Goal: Information Seeking & Learning: Learn about a topic

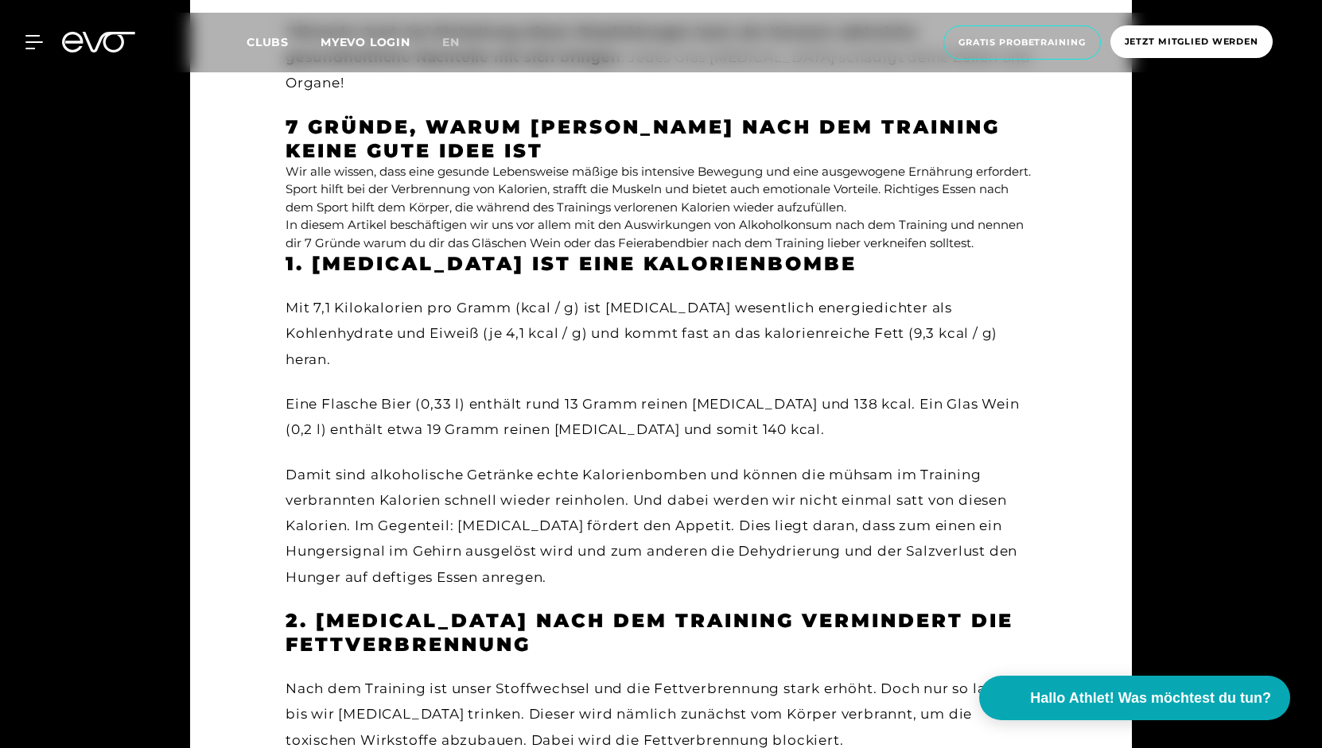
scroll to position [1883, 0]
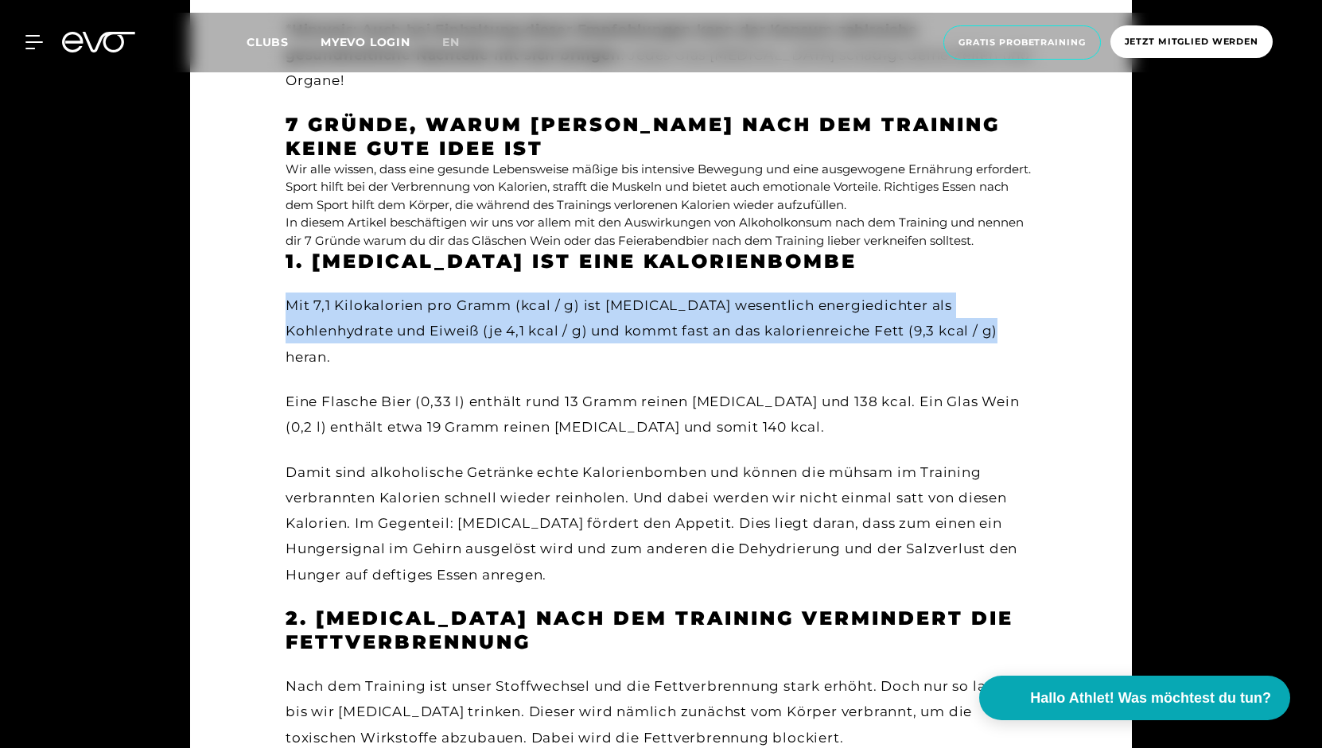
drag, startPoint x: 286, startPoint y: 280, endPoint x: 932, endPoint y: 309, distance: 647.3
click at [932, 309] on div "Mit 7,1 Kilokalorien pro Gramm (kcal / g) ist [MEDICAL_DATA] wesentlich energie…" at bounding box center [661, 331] width 751 height 77
copy div "Mit 7,1 Kilokalorien pro Gramm (kcal / g) ist [MEDICAL_DATA] wesentlich energie…"
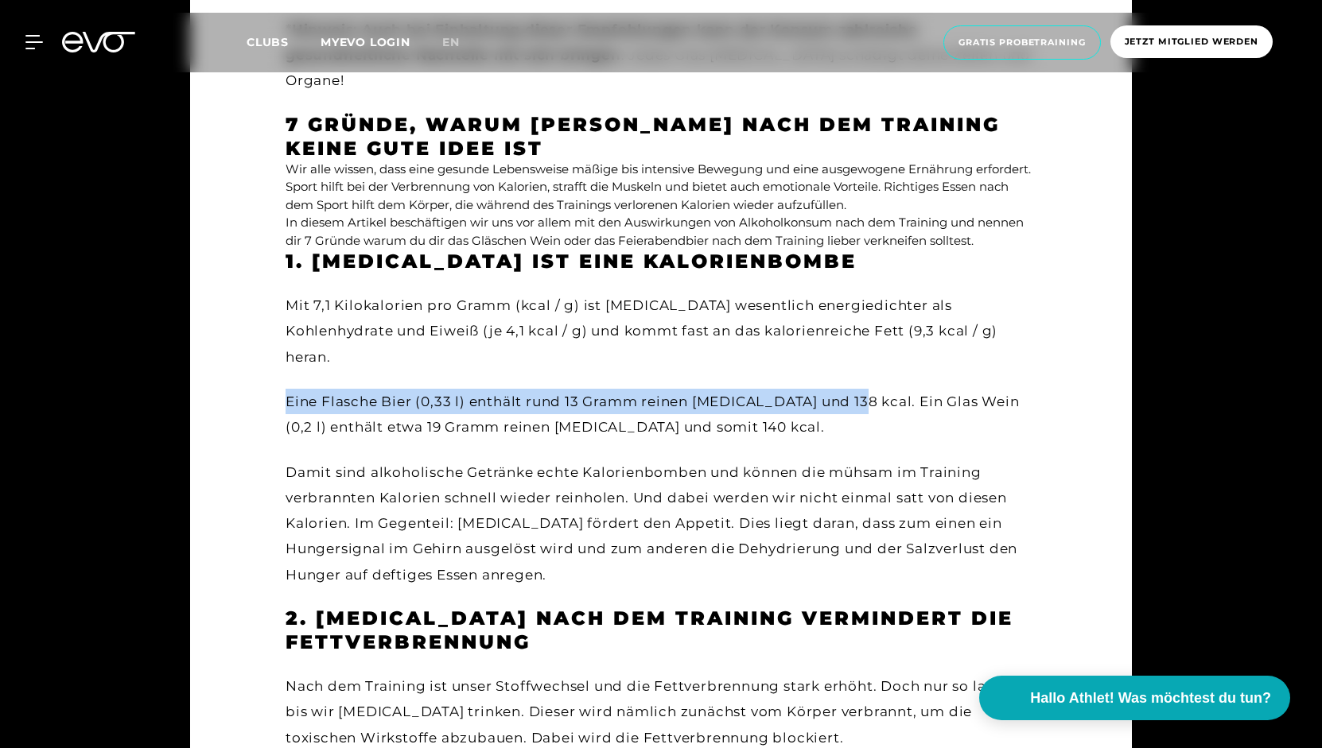
drag, startPoint x: 286, startPoint y: 350, endPoint x: 849, endPoint y: 348, distance: 563.1
click at [849, 389] on div "Eine Flasche Bier (0,33 l) enthält rund 13 Gramm reinen [MEDICAL_DATA] und 138 …" at bounding box center [661, 415] width 751 height 52
copy div "Eine Flasche Bier (0,33 l) enthält rund 13 Gramm reinen [MEDICAL_DATA] und 138 …"
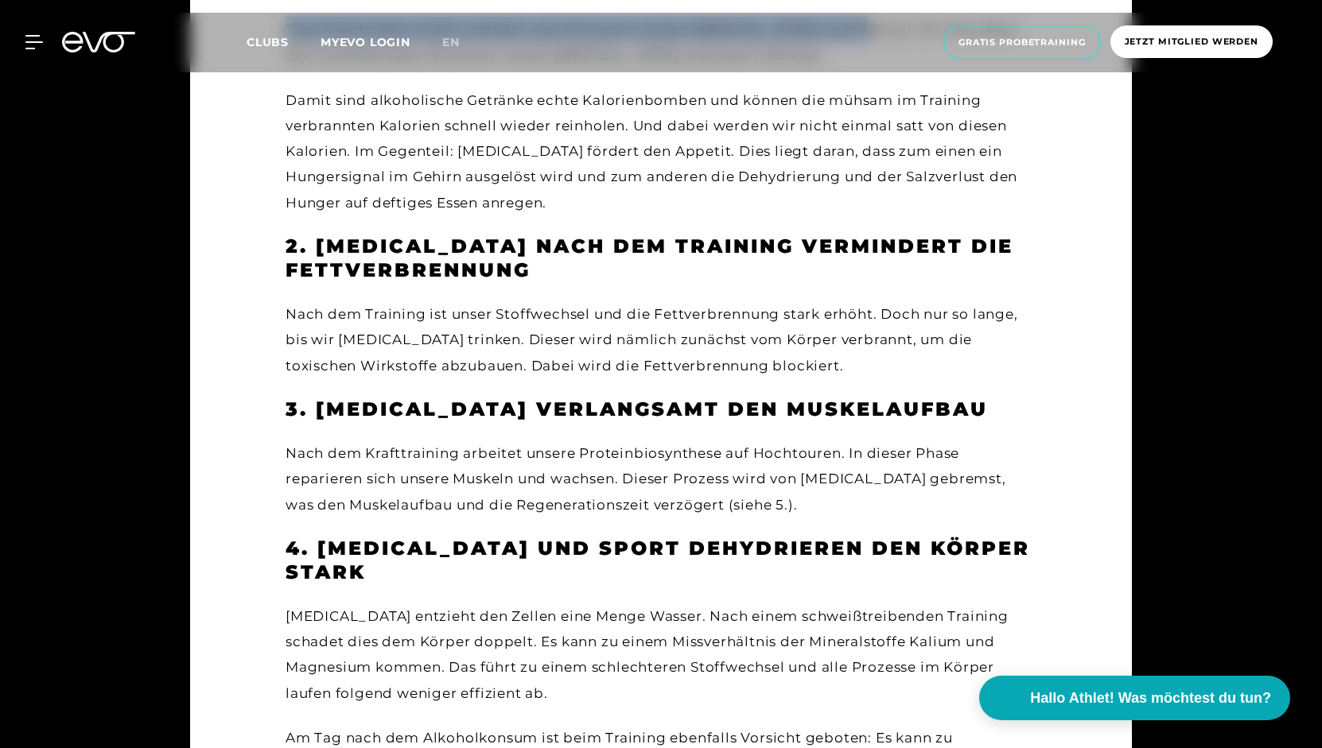
scroll to position [2256, 0]
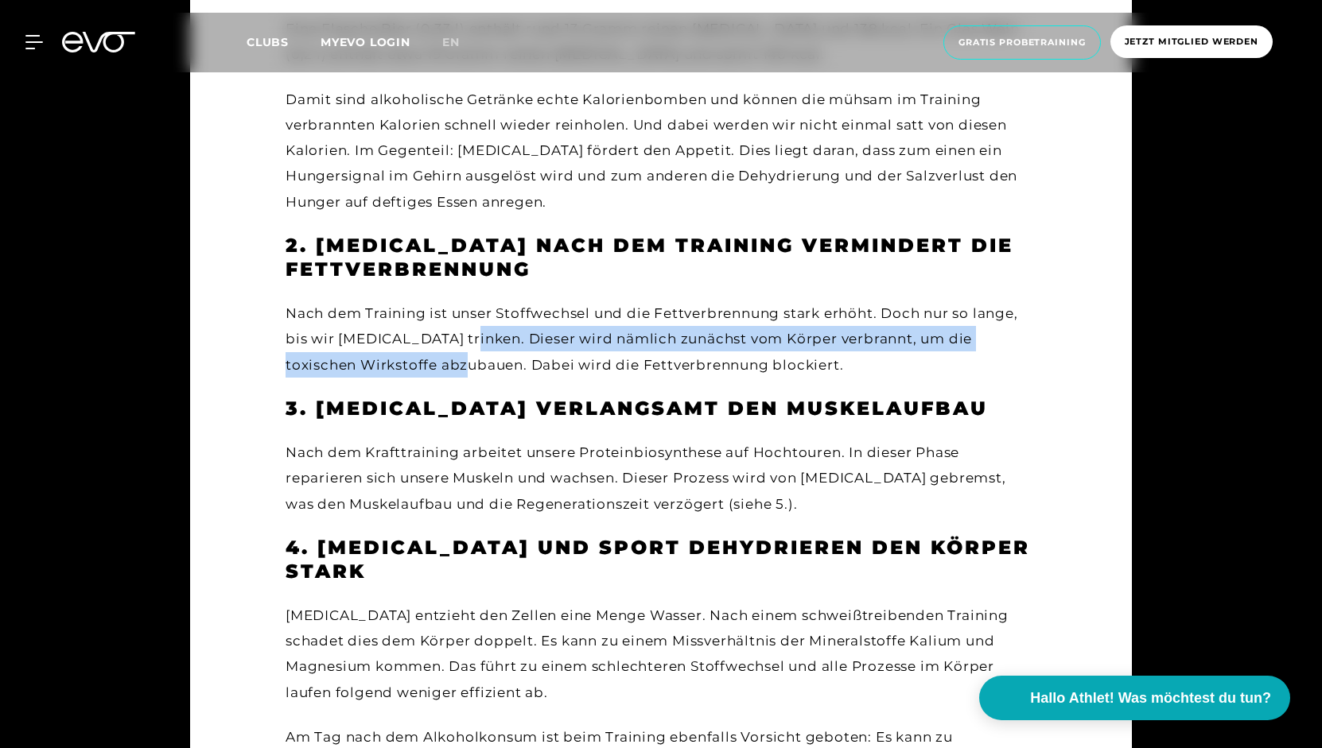
drag, startPoint x: 461, startPoint y: 284, endPoint x: 452, endPoint y: 311, distance: 28.4
click at [452, 311] on div "Nach dem Training ist unser Stoffwechsel und die Fettverbrennung stark erhöht. …" at bounding box center [661, 339] width 751 height 77
copy div "Dieser wird nämlich zunächst vom Körper verbrannt, um die toxischen Wirkstoffe …"
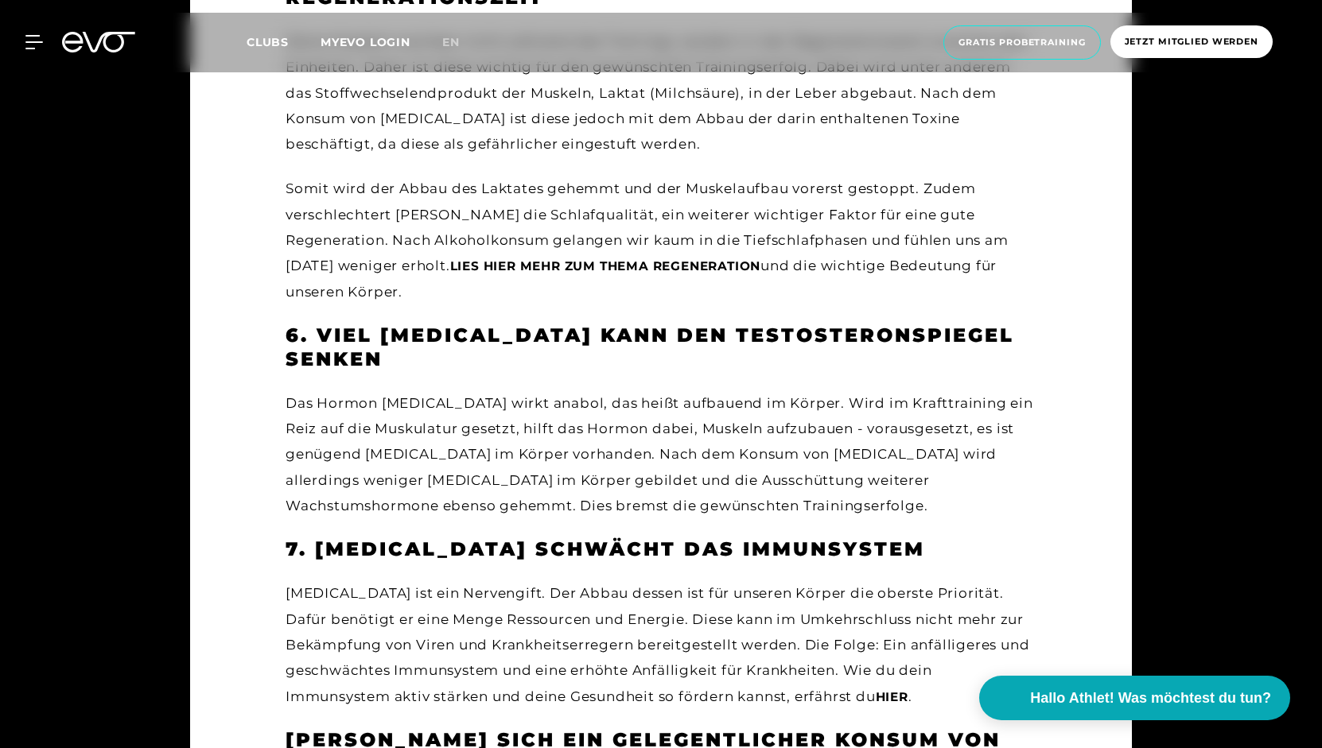
scroll to position [3119, 0]
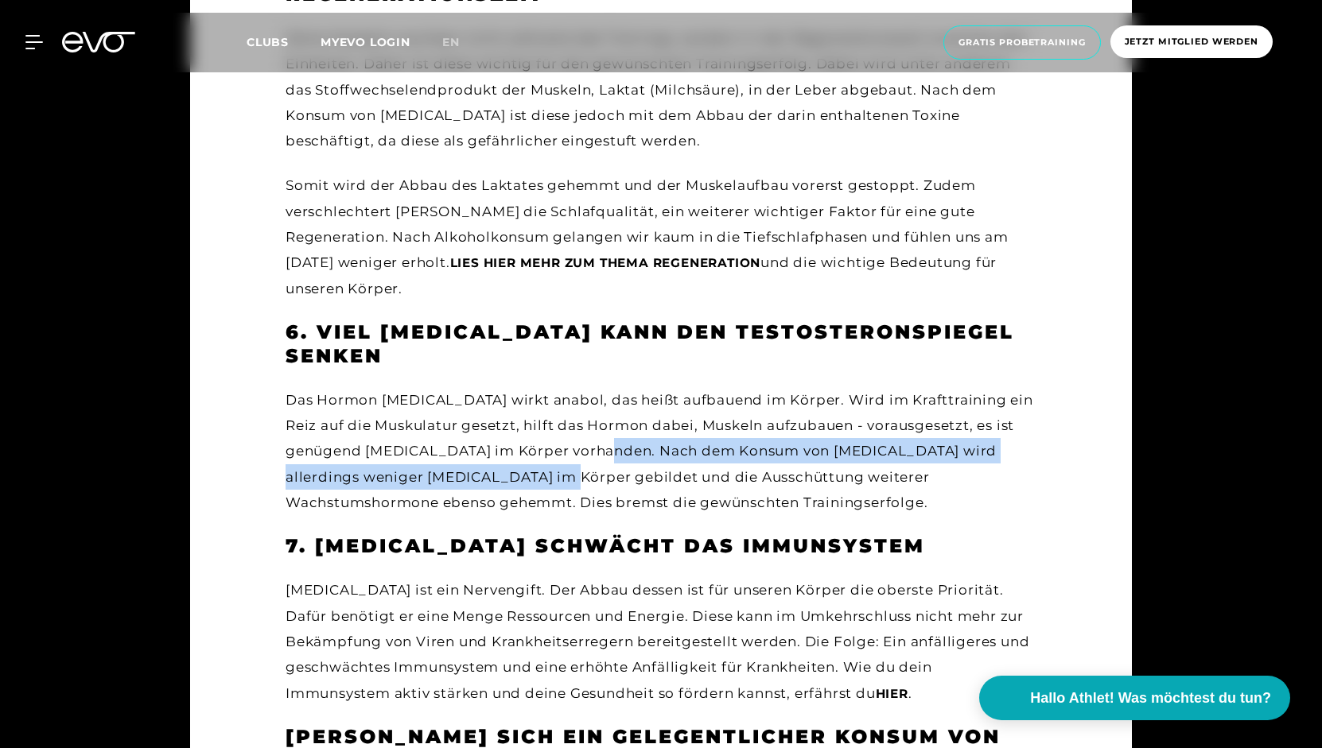
drag, startPoint x: 622, startPoint y: 329, endPoint x: 520, endPoint y: 351, distance: 104.0
click at [520, 387] on div "Das Hormon [MEDICAL_DATA] wirkt anabol, das heißt aufbauend im Körper. Wird im …" at bounding box center [661, 451] width 751 height 128
copy div "Nach dem Konsum von [MEDICAL_DATA] wird allerdings weniger [MEDICAL_DATA] im Kö…"
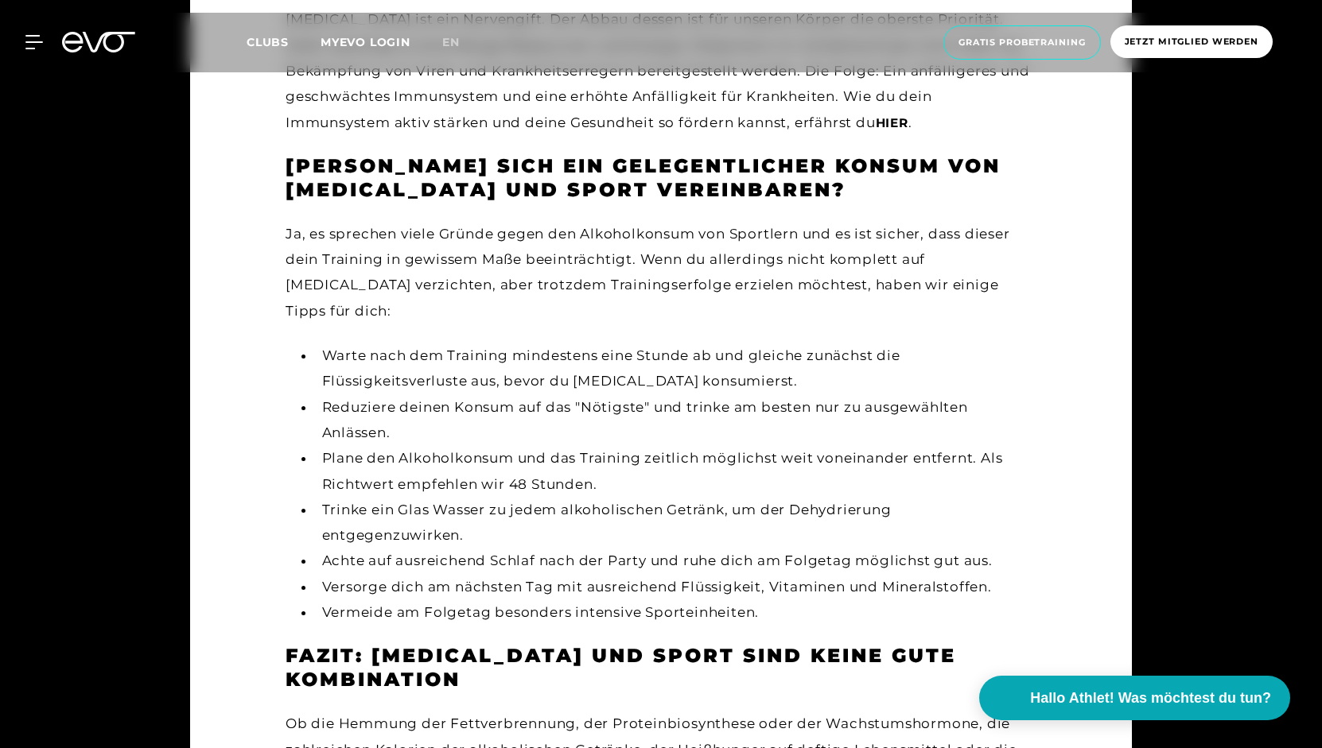
scroll to position [3691, 0]
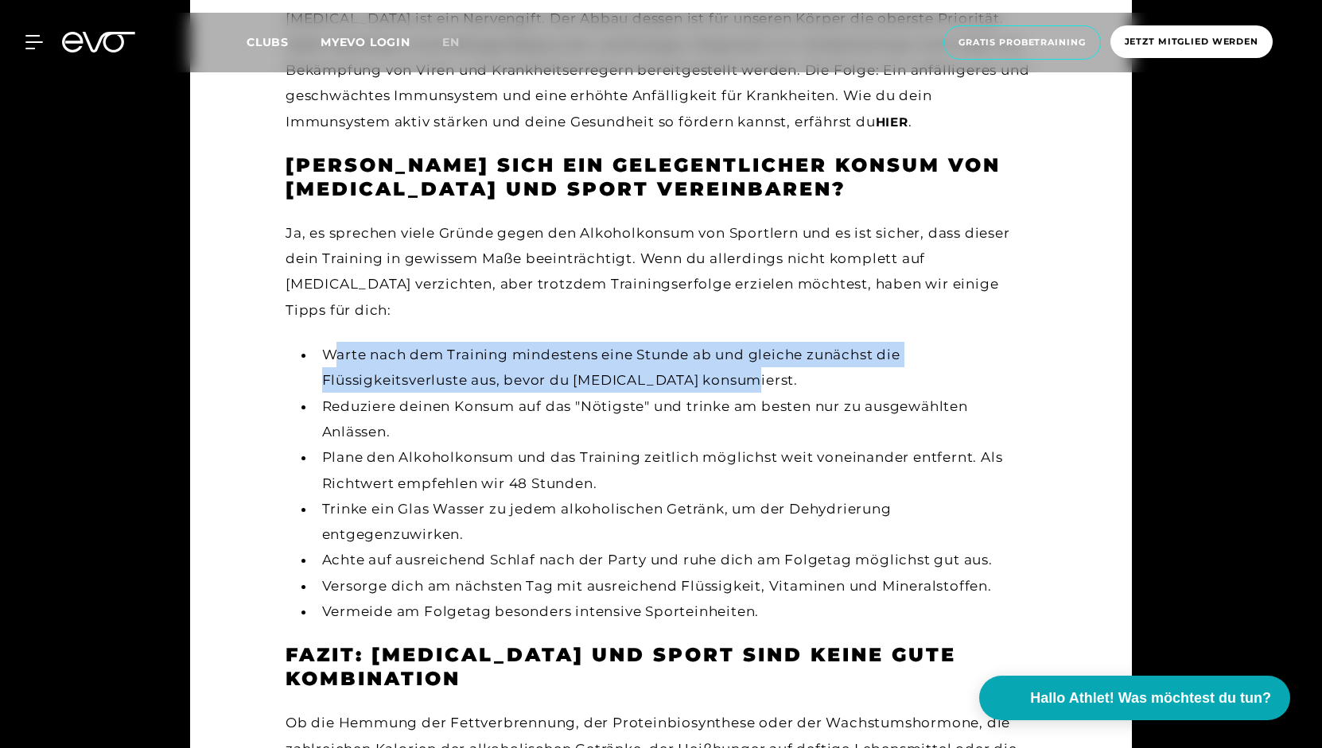
drag, startPoint x: 325, startPoint y: 203, endPoint x: 761, endPoint y: 229, distance: 437.4
click at [761, 342] on li "Warte nach dem Training mindestens eine Stunde ab und gleiche zunächst die Flüs…" at bounding box center [675, 368] width 721 height 52
copy li "Warte nach dem Training mindestens eine Stunde ab und gleiche zunächst die Flüs…"
drag, startPoint x: 326, startPoint y: 306, endPoint x: 624, endPoint y: 330, distance: 298.4
click at [624, 445] on li "Plane den Alkoholkonsum und das Training zeitlich möglichst weit voneinander en…" at bounding box center [675, 471] width 721 height 52
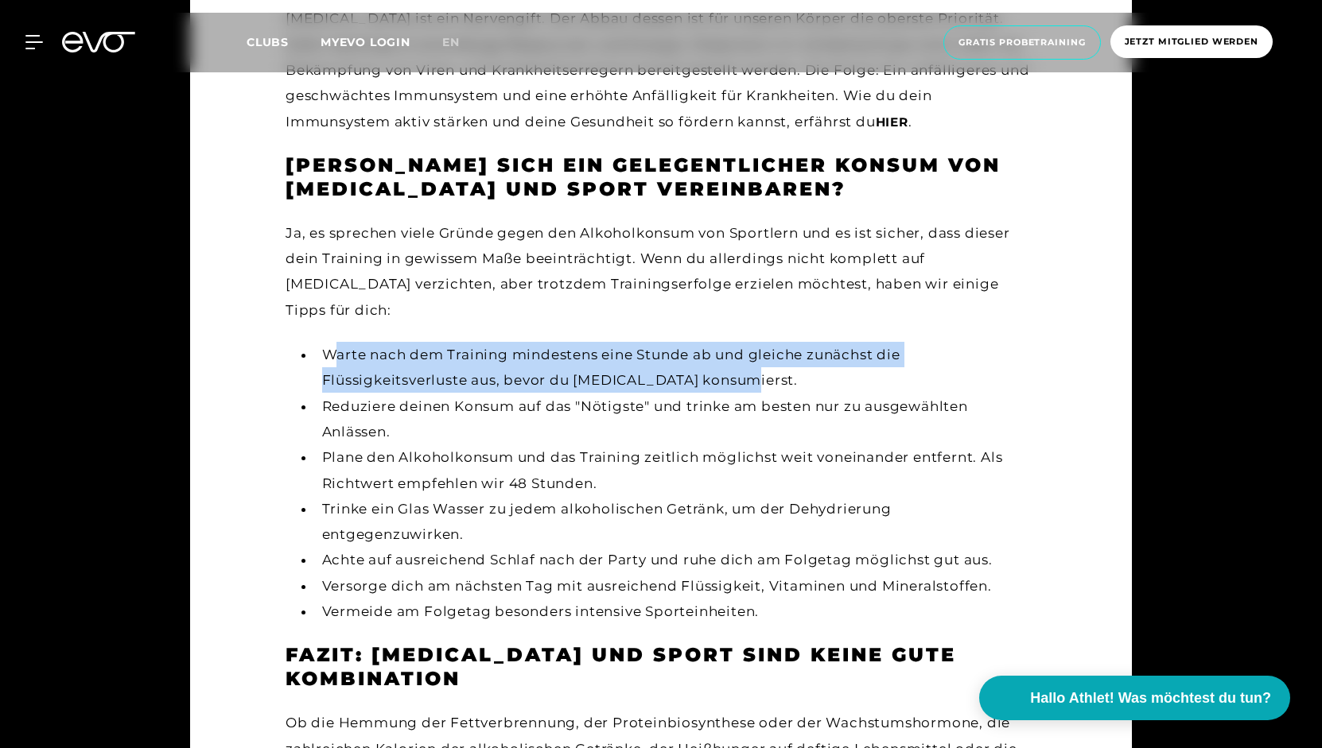
copy li "Plane den Alkoholkonsum und das Training zeitlich möglichst weit voneinander en…"
drag, startPoint x: 315, startPoint y: 357, endPoint x: 489, endPoint y: 379, distance: 175.5
click at [489, 496] on li "Trinke ein Glas Wasser zu jedem alkoholischen Getränk, um der Dehydrierung entg…" at bounding box center [675, 522] width 721 height 52
copy li "Trinke ein Glas Wasser zu jedem alkoholischen Getränk, um der Dehydrierung entg…"
drag, startPoint x: 316, startPoint y: 433, endPoint x: 1012, endPoint y: 424, distance: 696.0
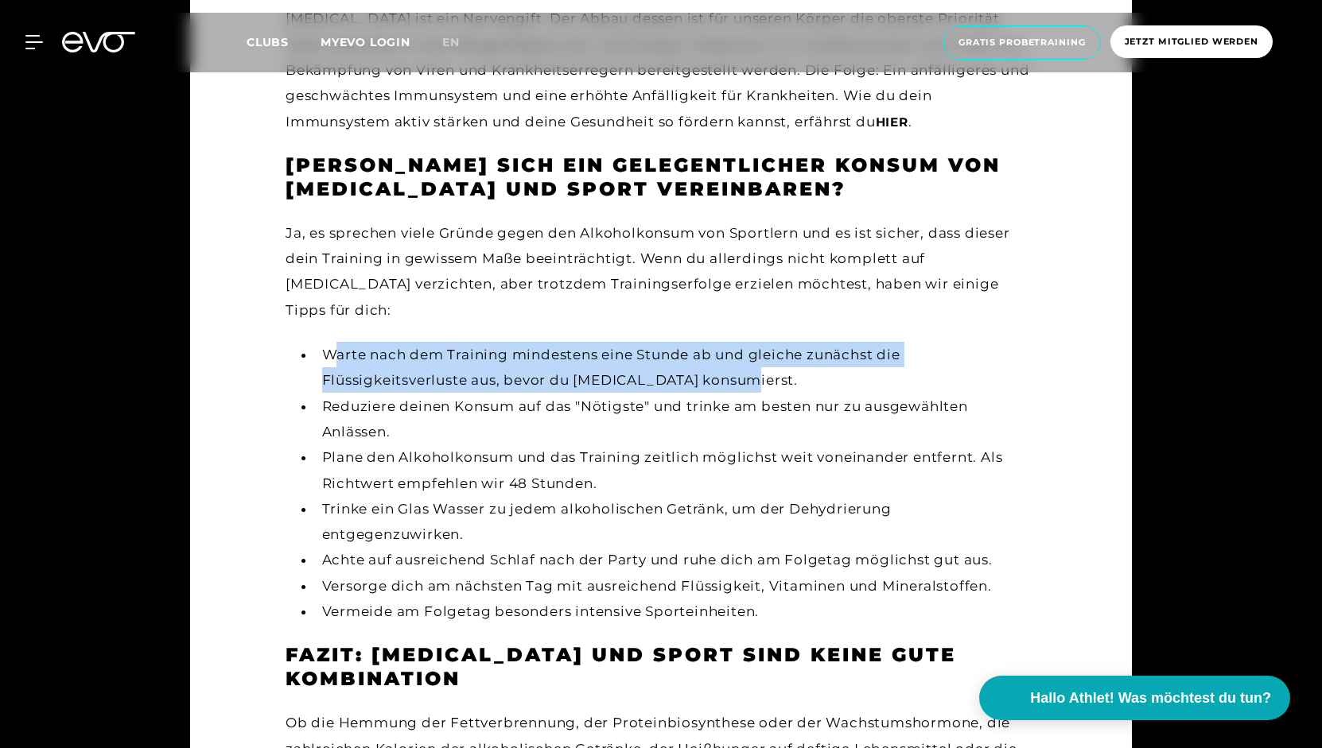
click at [1012, 573] on li "Versorge dich am nächsten Tag mit ausreichend Flüssigkeit, Vitaminen und Minera…" at bounding box center [675, 585] width 721 height 25
copy li "Versorge dich am nächsten Tag mit ausreichend Flüssigkeit, Vitaminen und Minera…"
drag, startPoint x: 321, startPoint y: 456, endPoint x: 780, endPoint y: 468, distance: 459.1
click at [780, 599] on li "Vermeide am Folgetag besonders intensive Sporteinheiten." at bounding box center [675, 611] width 721 height 25
copy li "Vermeide am Folgetag besonders intensive Sporteinheiten."
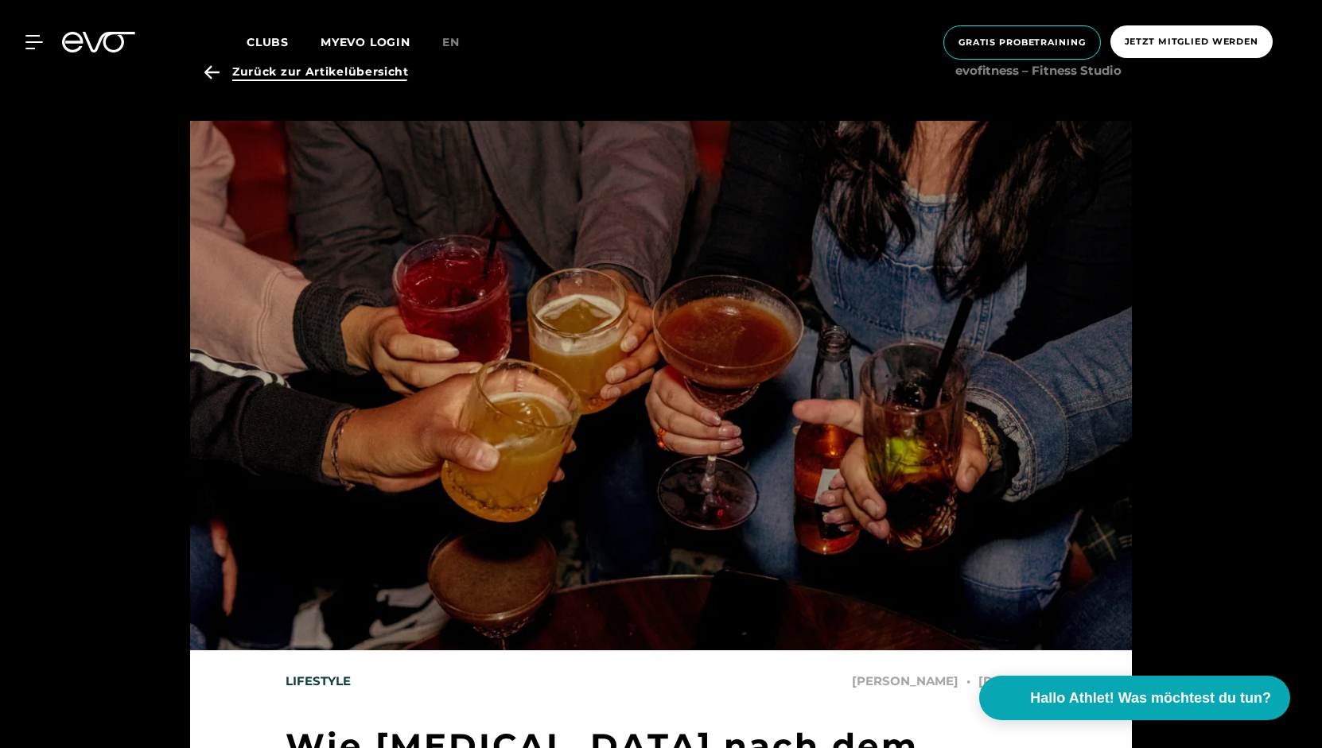
scroll to position [44, 0]
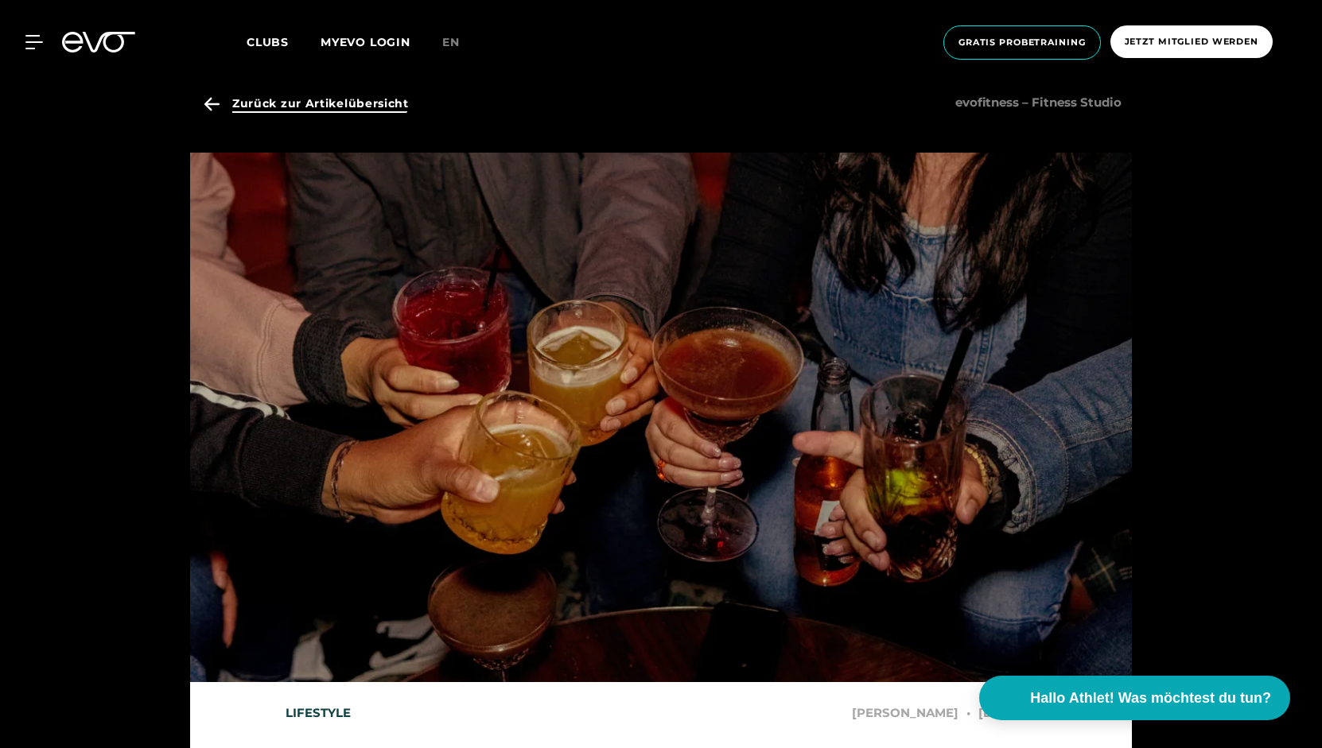
click at [336, 101] on span "Zurück zur Artikelübersicht" at bounding box center [320, 103] width 177 height 17
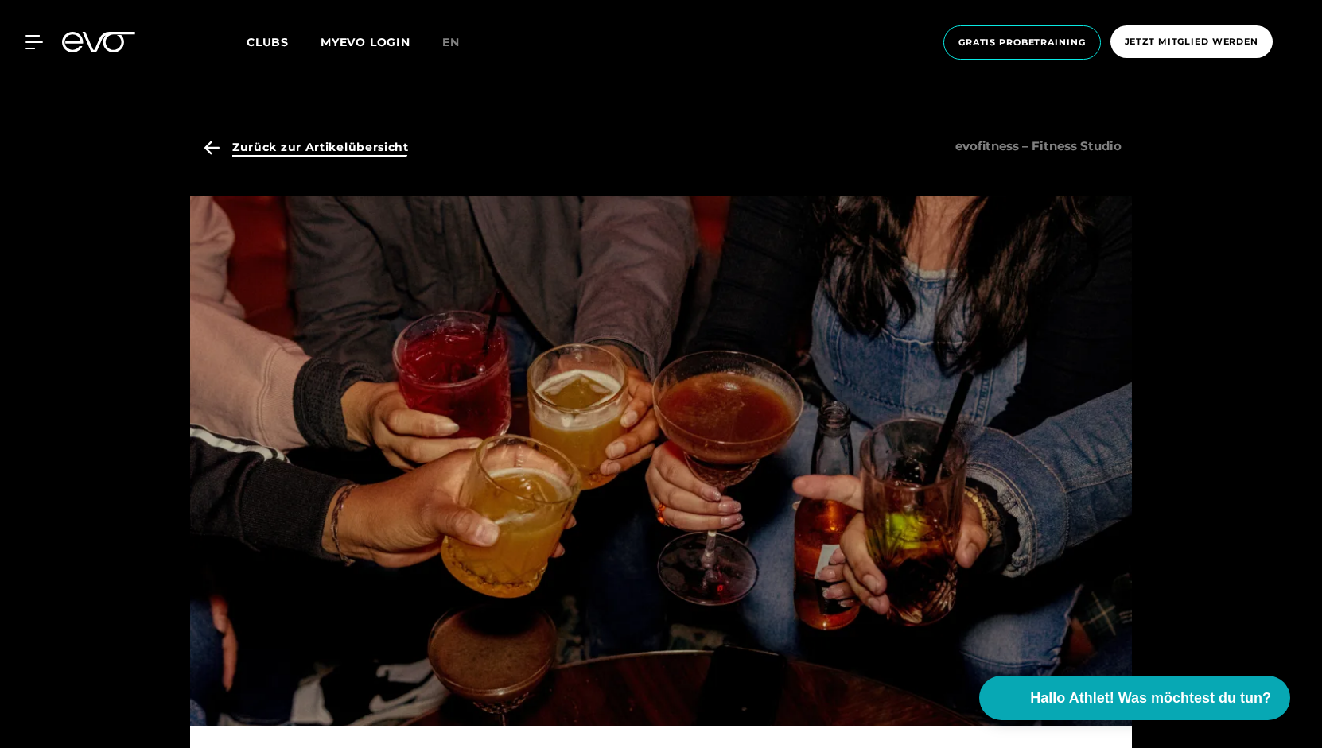
click at [332, 150] on span "Zurück zur Artikelübersicht" at bounding box center [320, 147] width 177 height 17
click at [215, 146] on icon at bounding box center [212, 148] width 28 height 14
click at [35, 36] on icon at bounding box center [37, 42] width 22 height 13
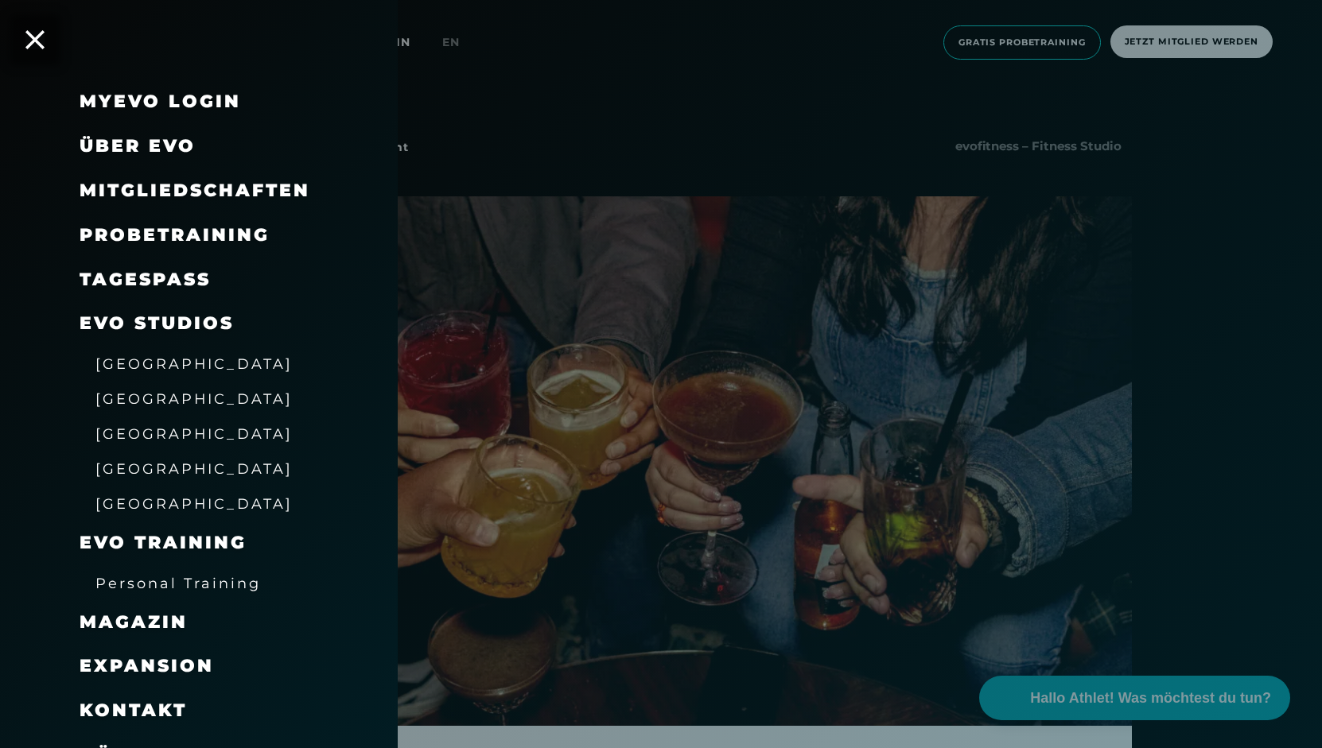
scroll to position [29, 0]
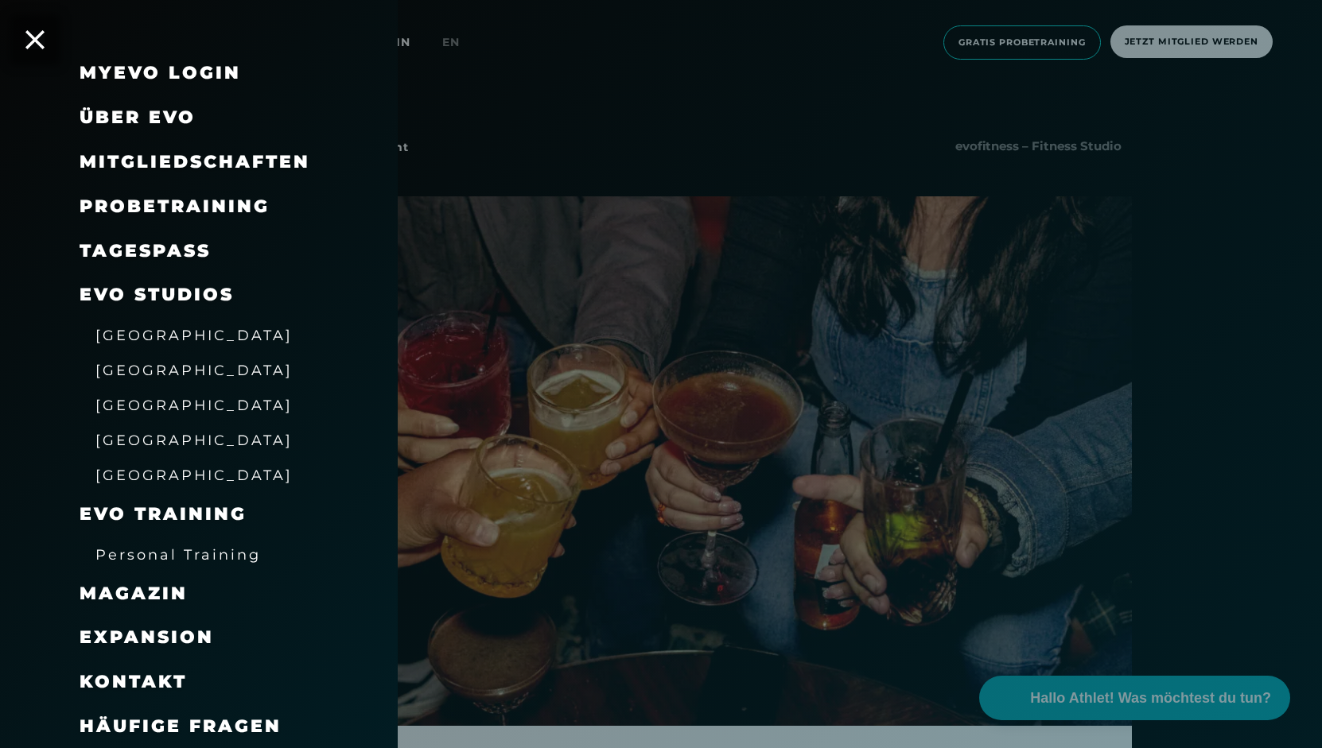
click at [149, 589] on span "Magazin" at bounding box center [134, 593] width 108 height 21
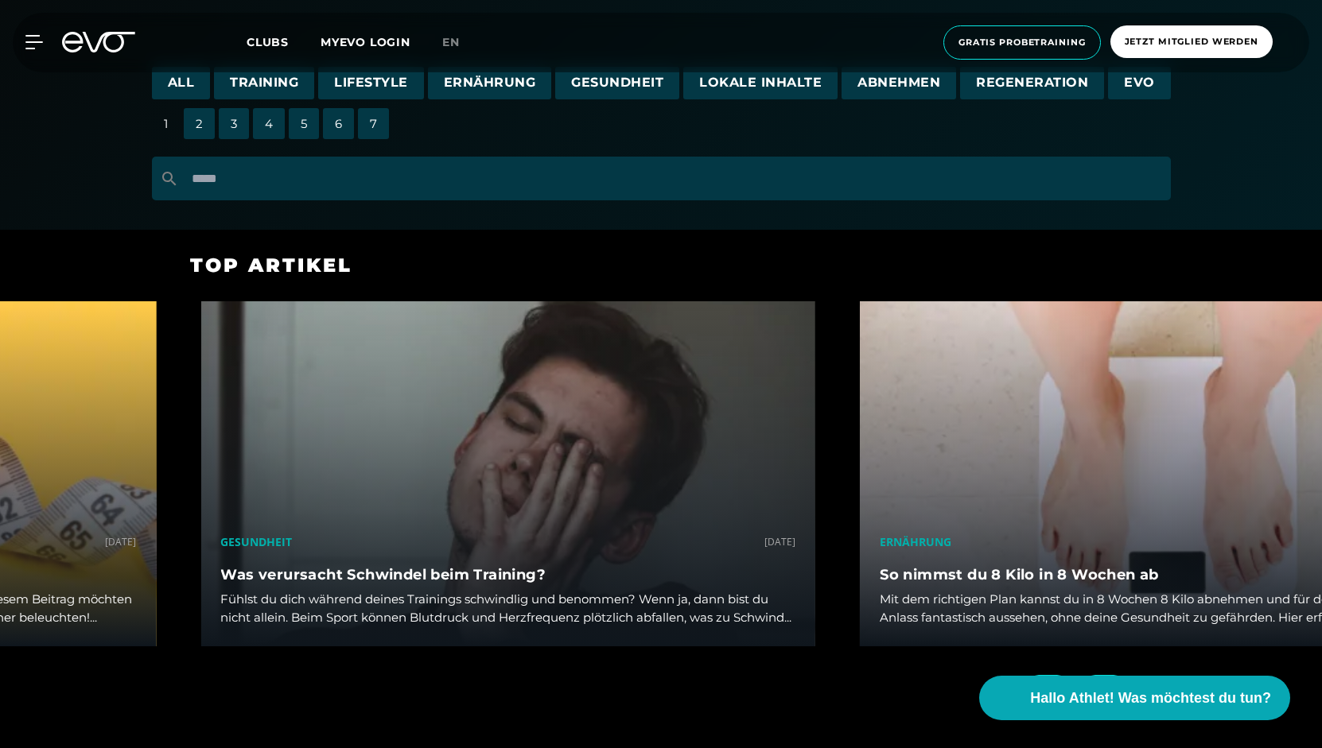
scroll to position [370, 0]
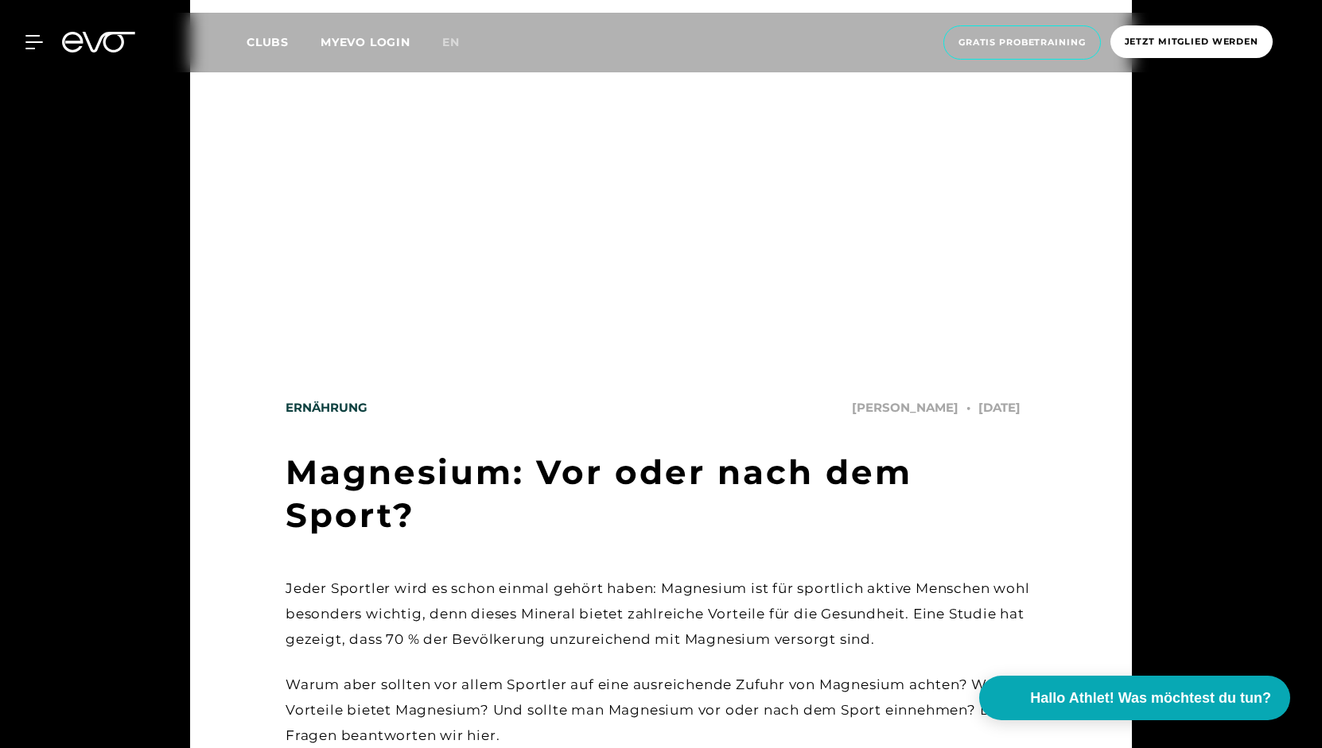
scroll to position [307, 0]
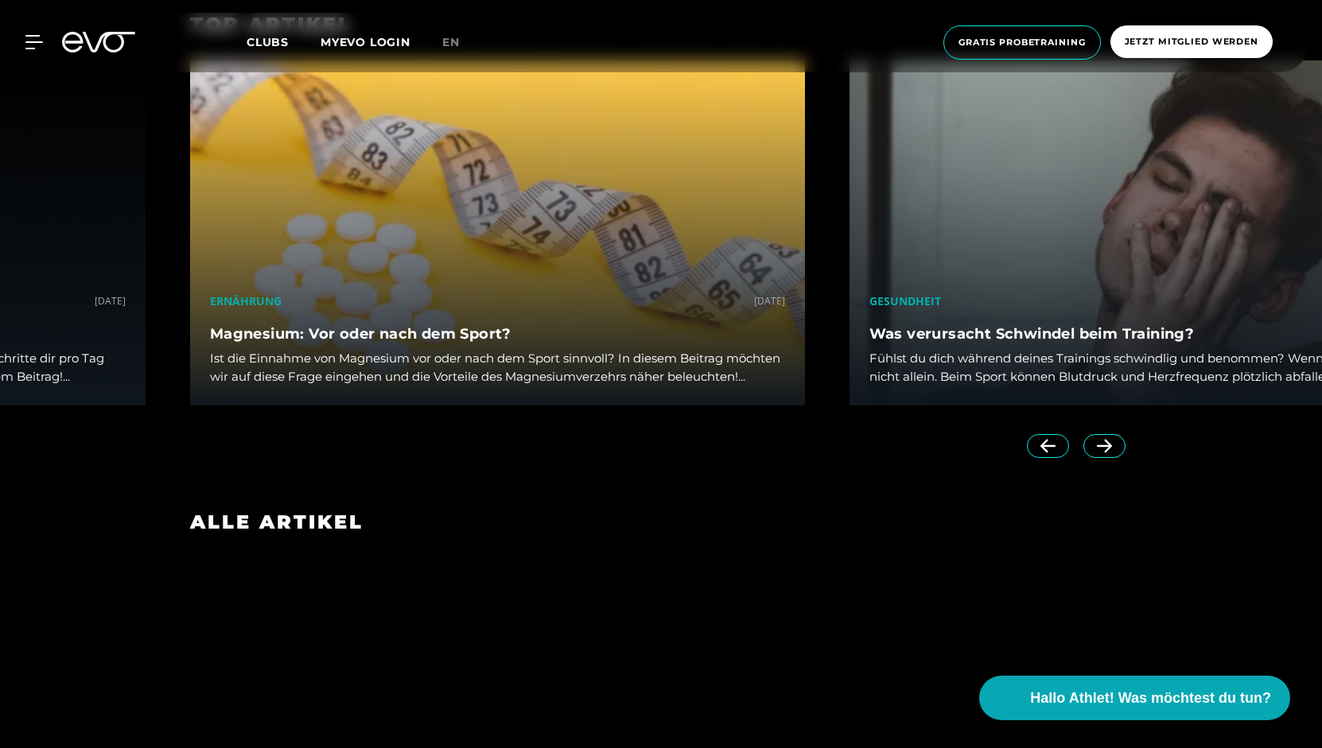
scroll to position [611, 0]
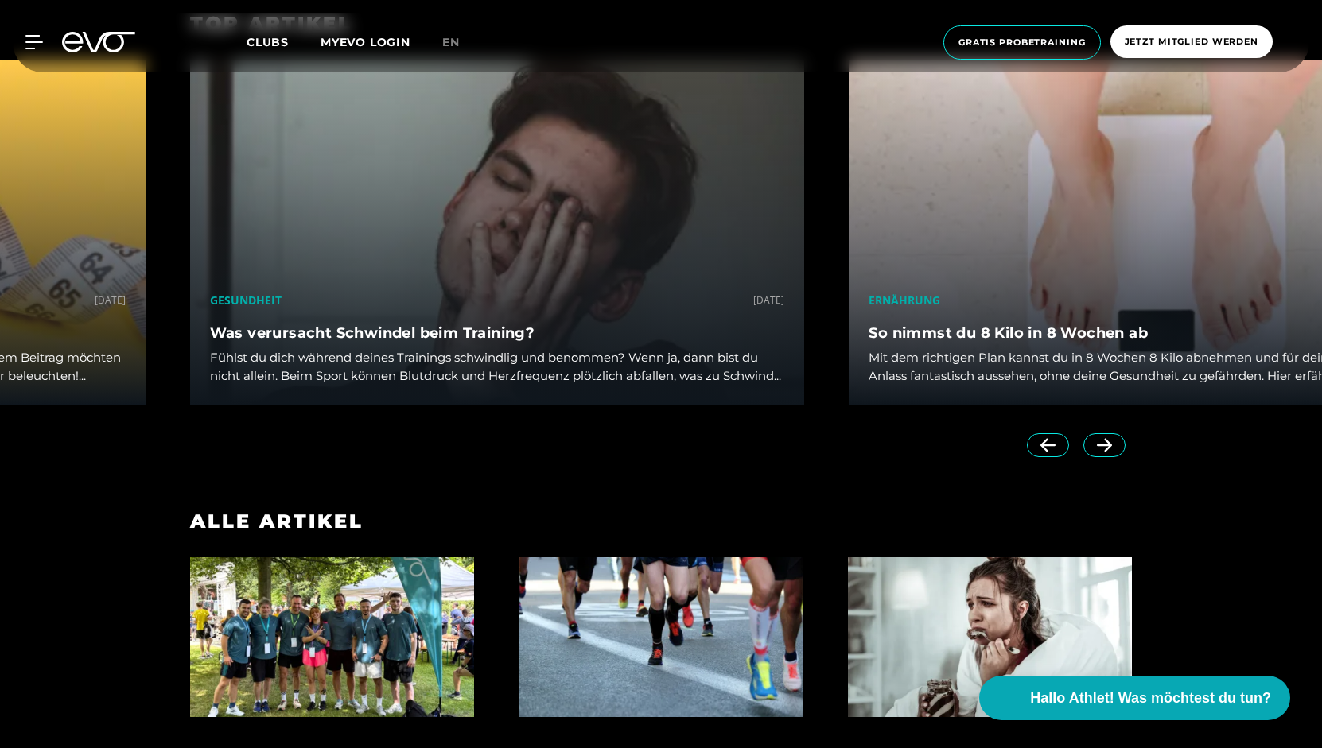
click at [1103, 445] on div "Ernährung 3. Januar 2023 So nimmst du 8 Kilo in 8 Wochen ab Mit dem richtigen P…" at bounding box center [1155, 255] width 659 height 391
click at [1094, 454] on span at bounding box center [1104, 445] width 42 height 24
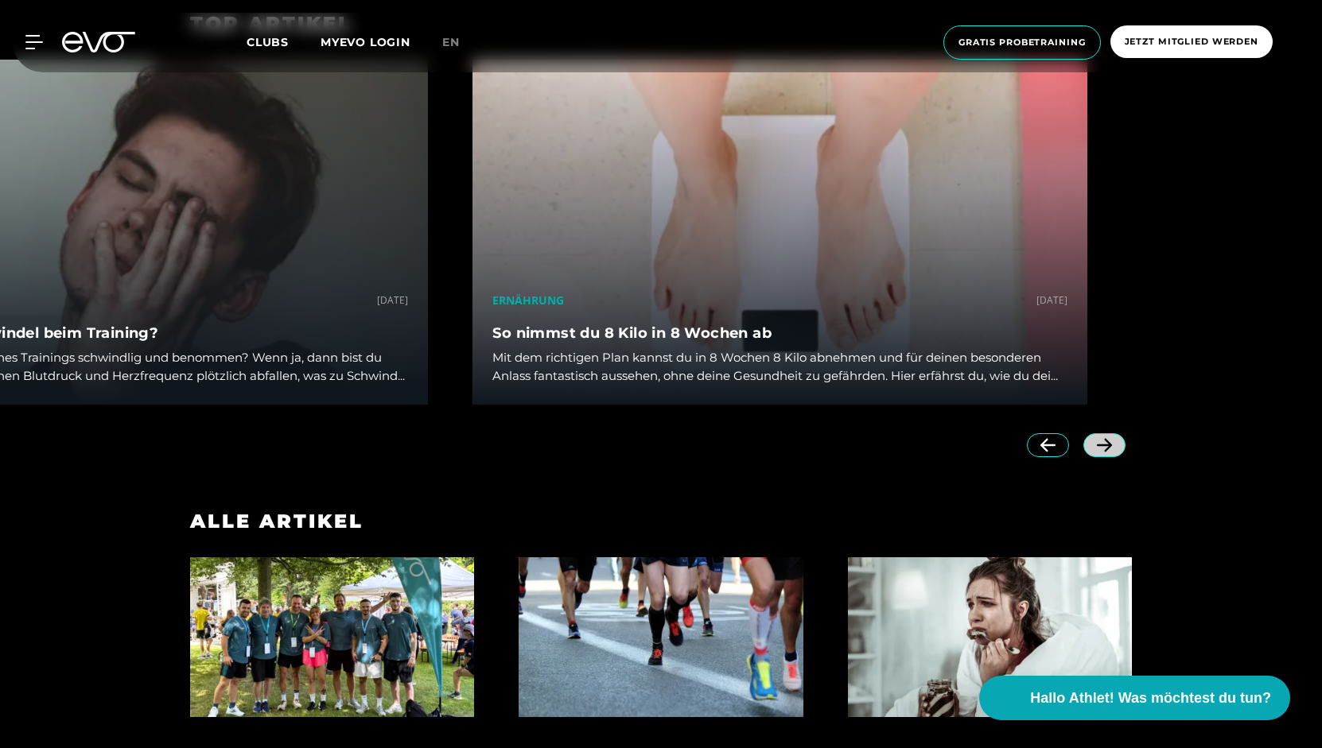
click at [1094, 454] on span at bounding box center [1104, 445] width 42 height 24
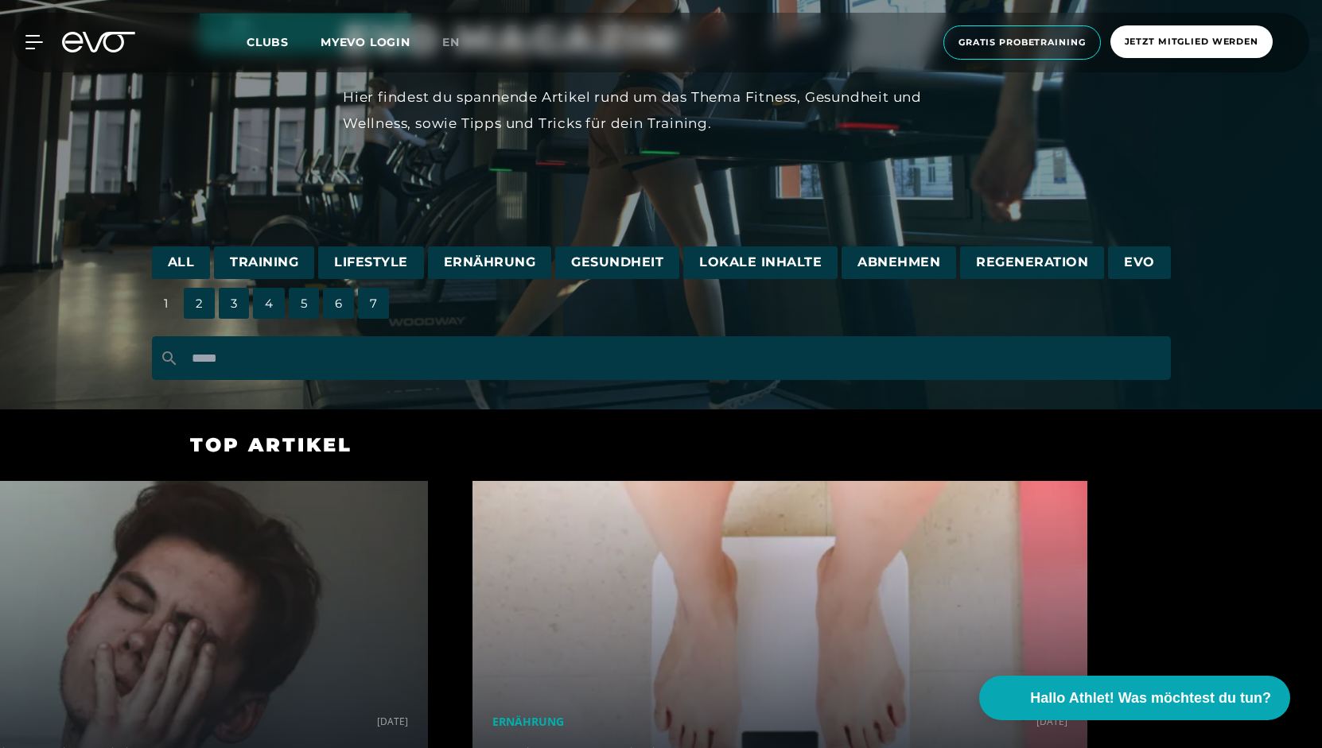
scroll to position [0, 0]
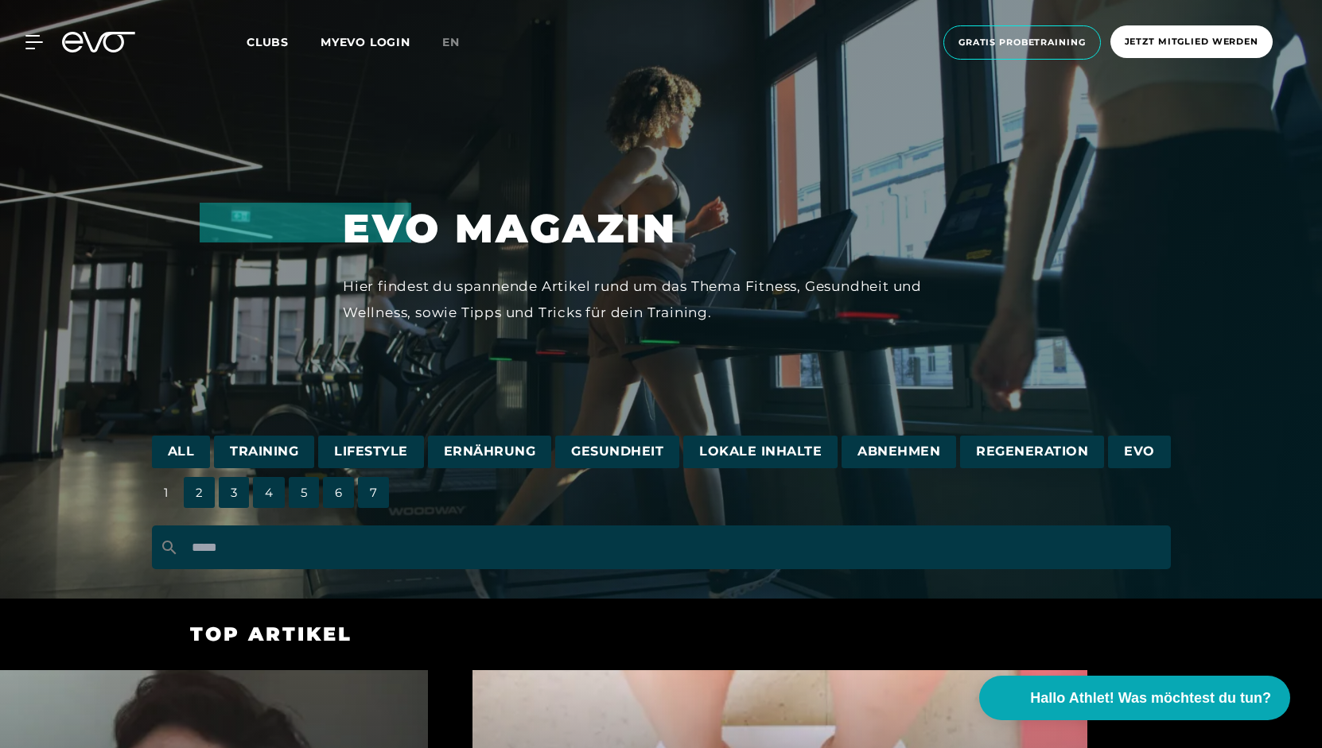
click at [277, 441] on span "Training" at bounding box center [264, 452] width 100 height 33
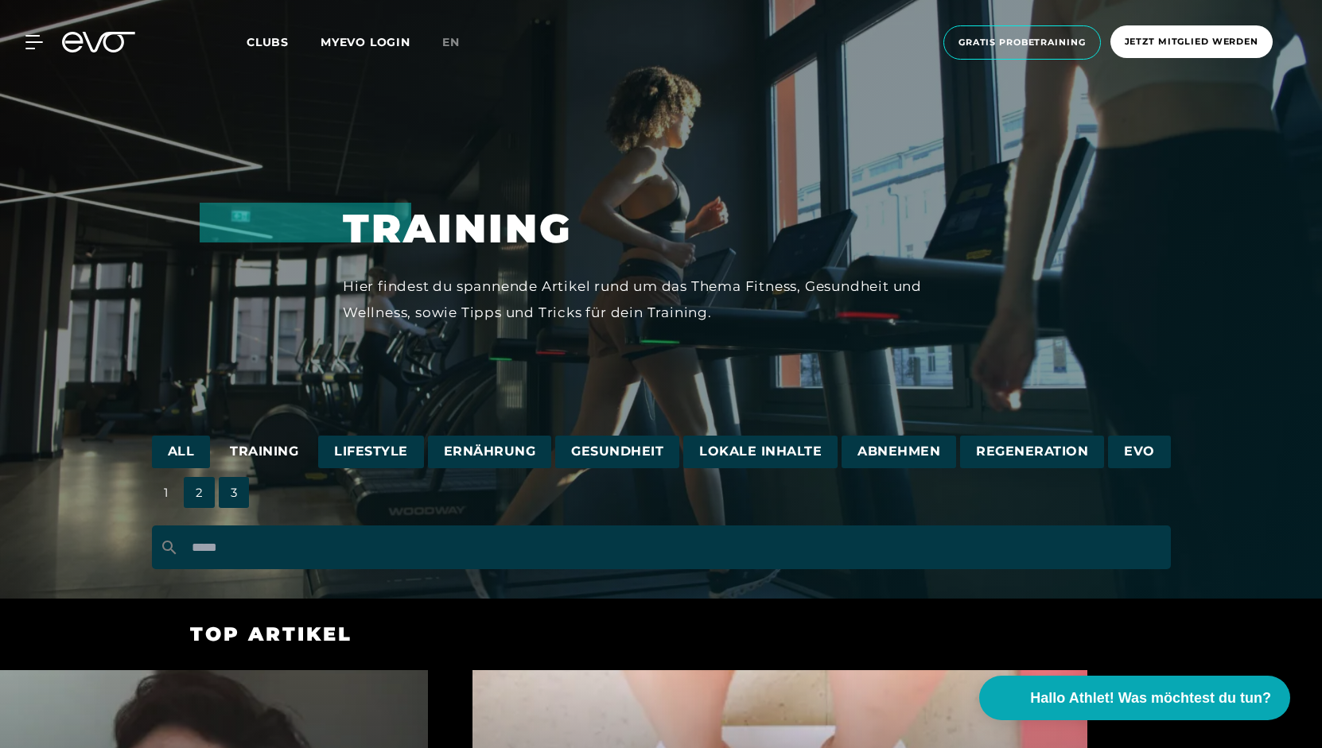
click at [1031, 451] on span "Regeneration" at bounding box center [1032, 452] width 144 height 33
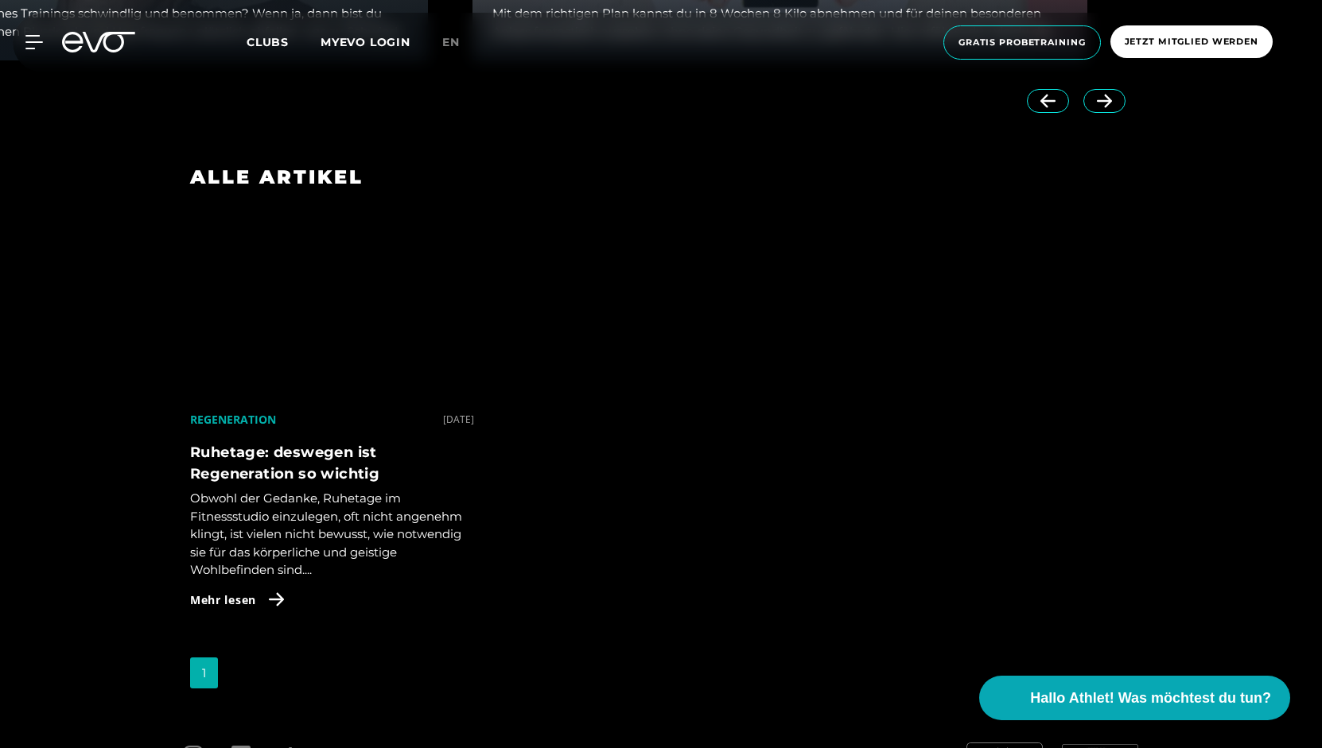
scroll to position [956, 0]
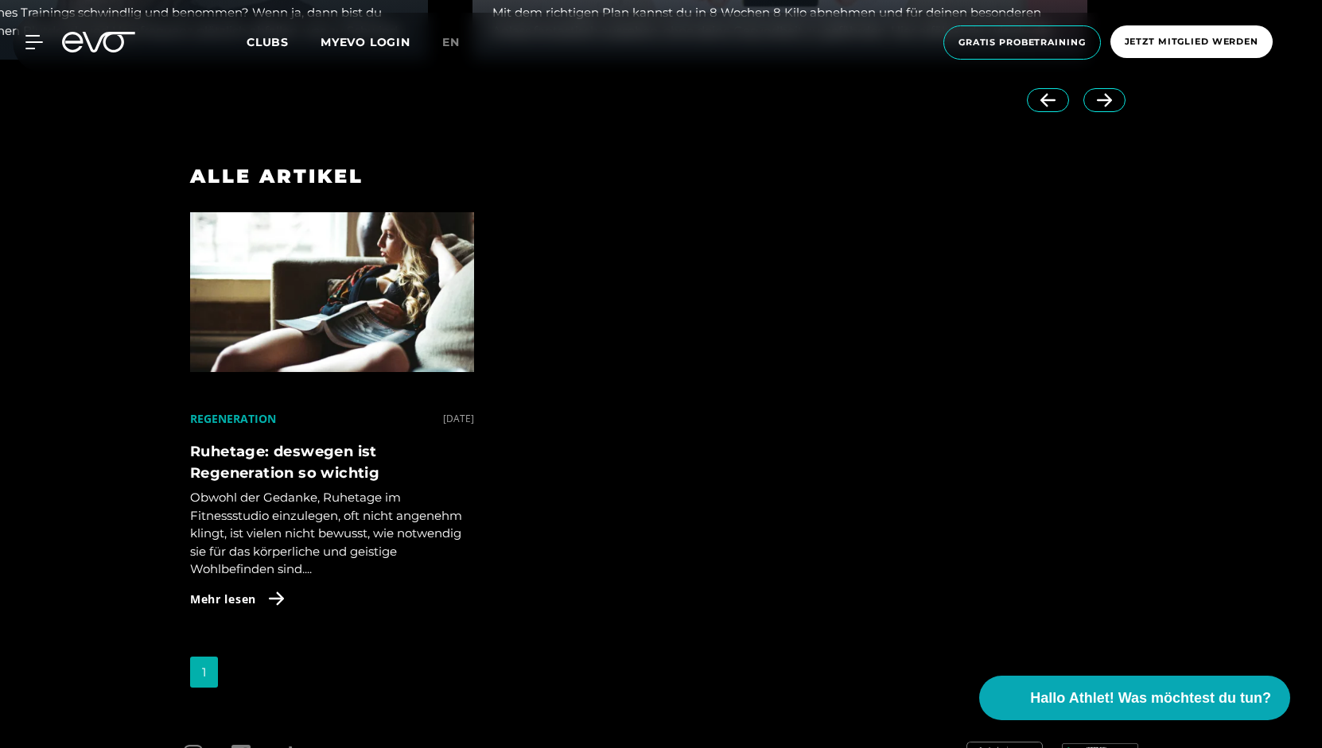
click at [253, 470] on h4 "Ruhetage: deswegen ist Regeneration so wichtig" at bounding box center [332, 462] width 284 height 43
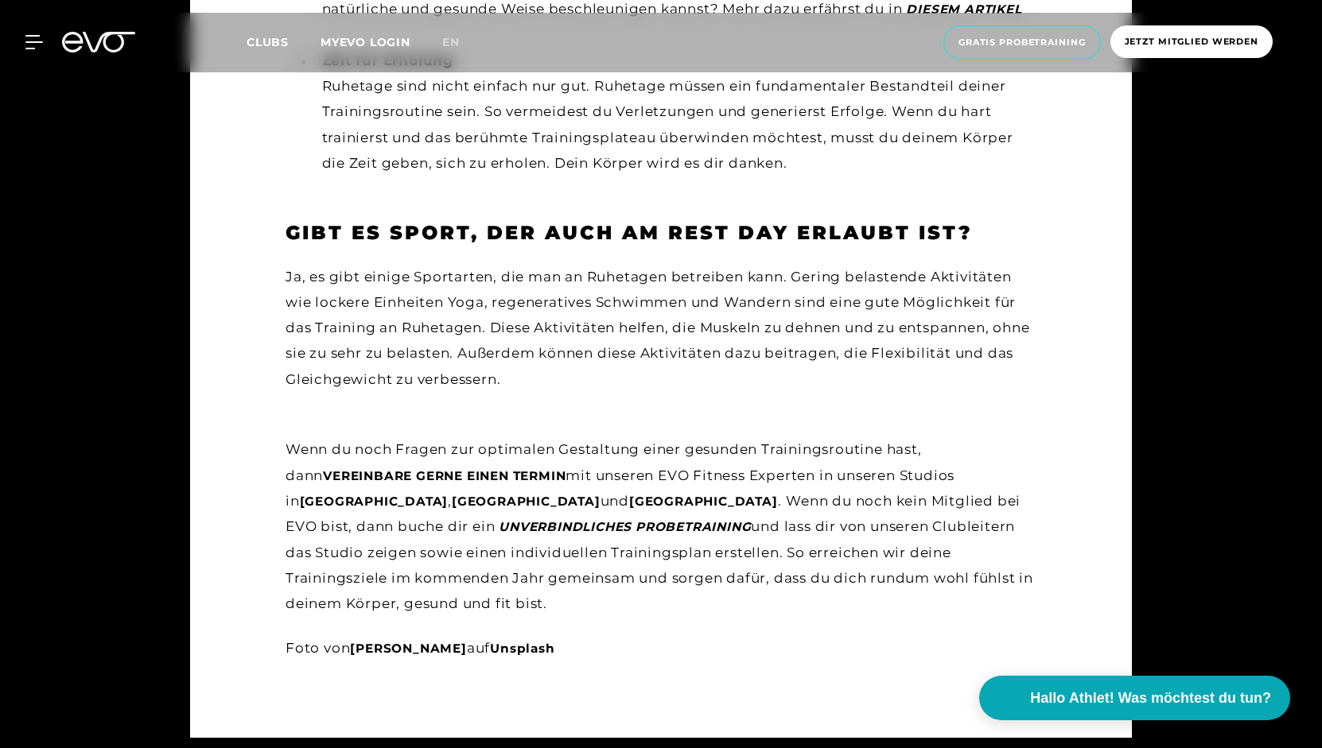
scroll to position [2756, 0]
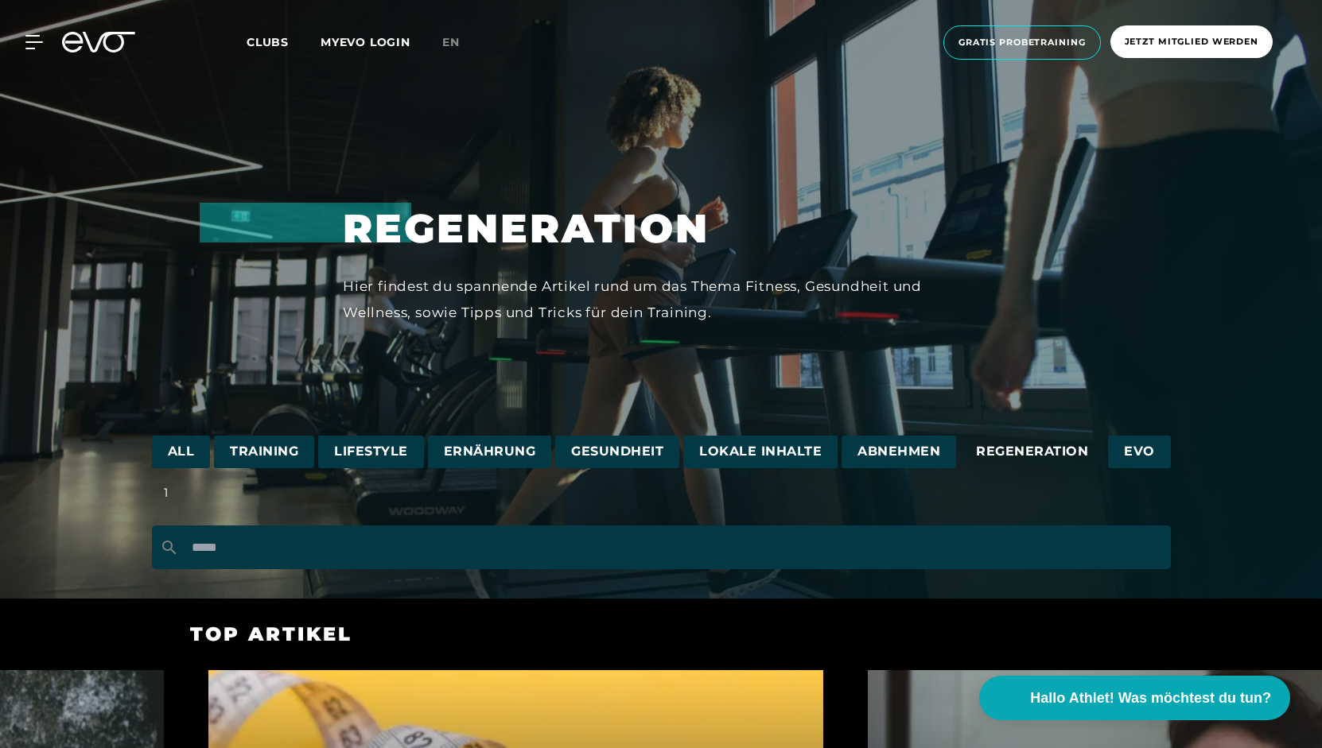
click at [266, 449] on span "Training" at bounding box center [264, 452] width 100 height 33
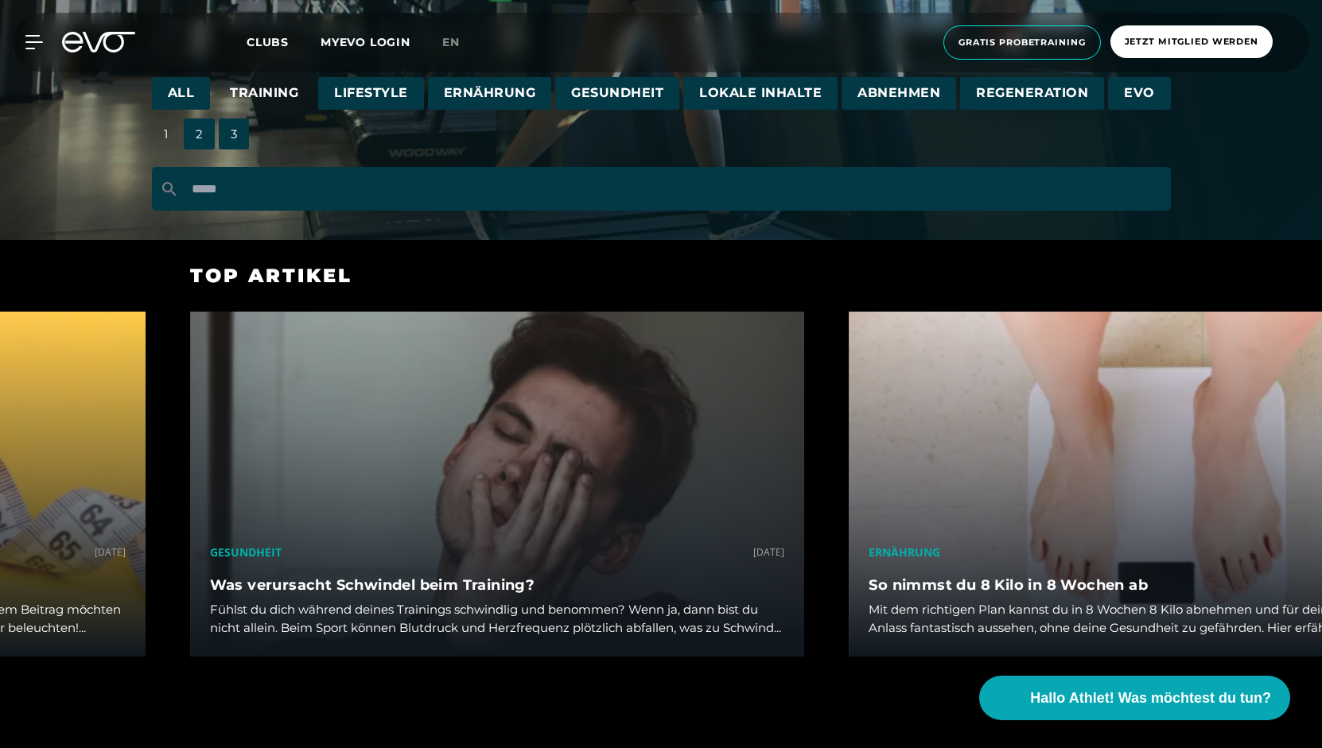
scroll to position [355, 0]
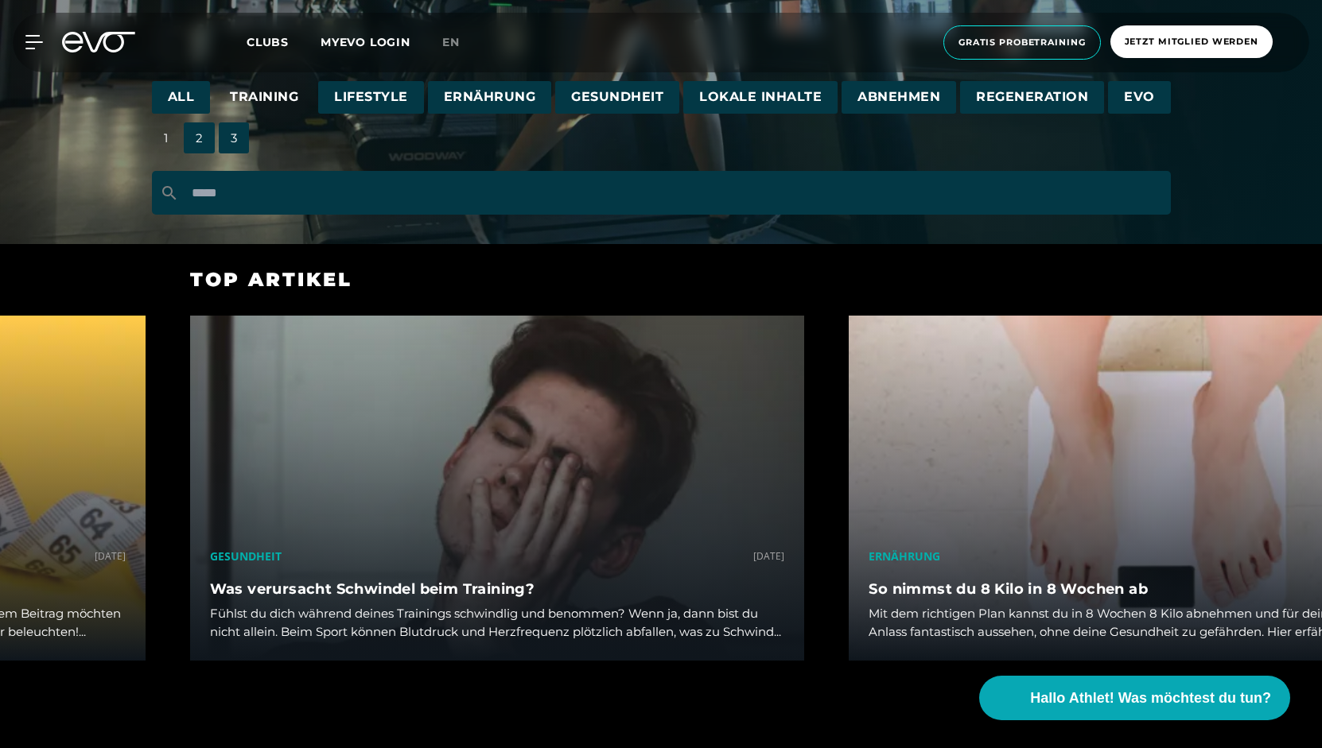
click at [207, 138] on span "2" at bounding box center [199, 137] width 31 height 31
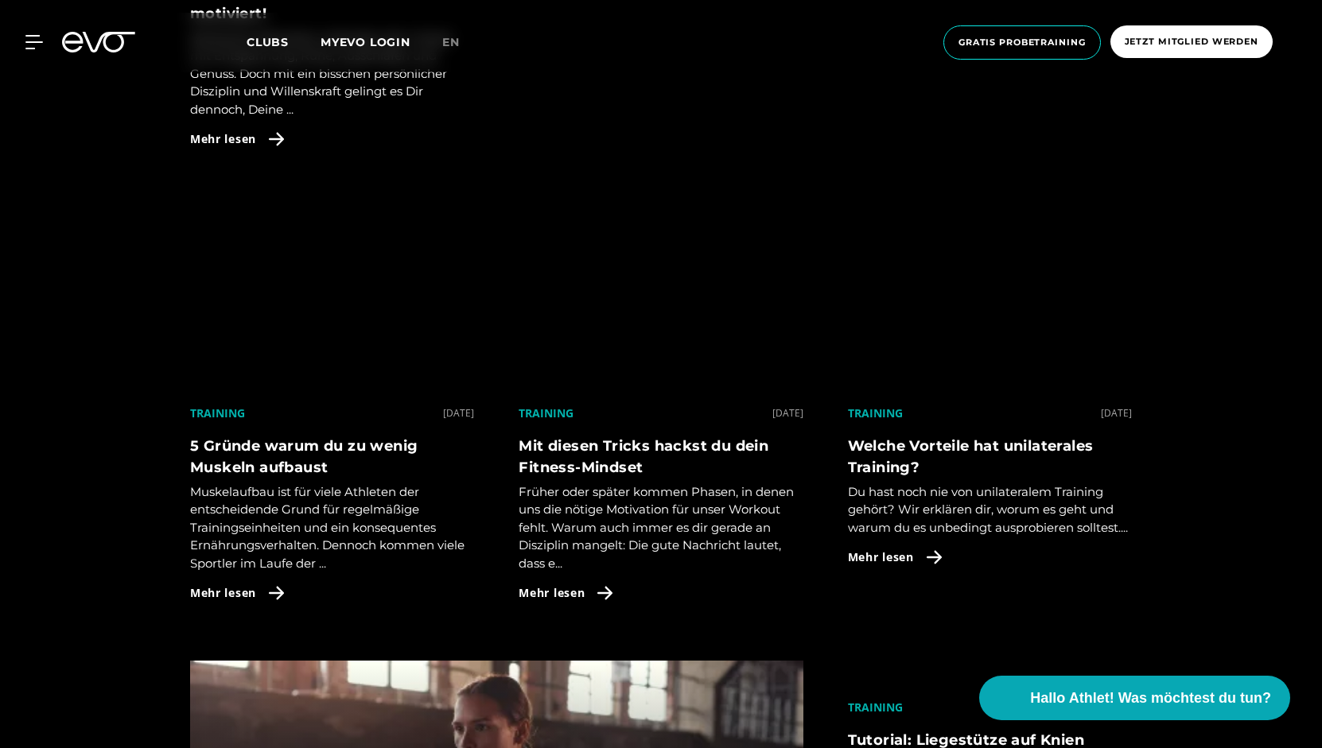
scroll to position [1728, 0]
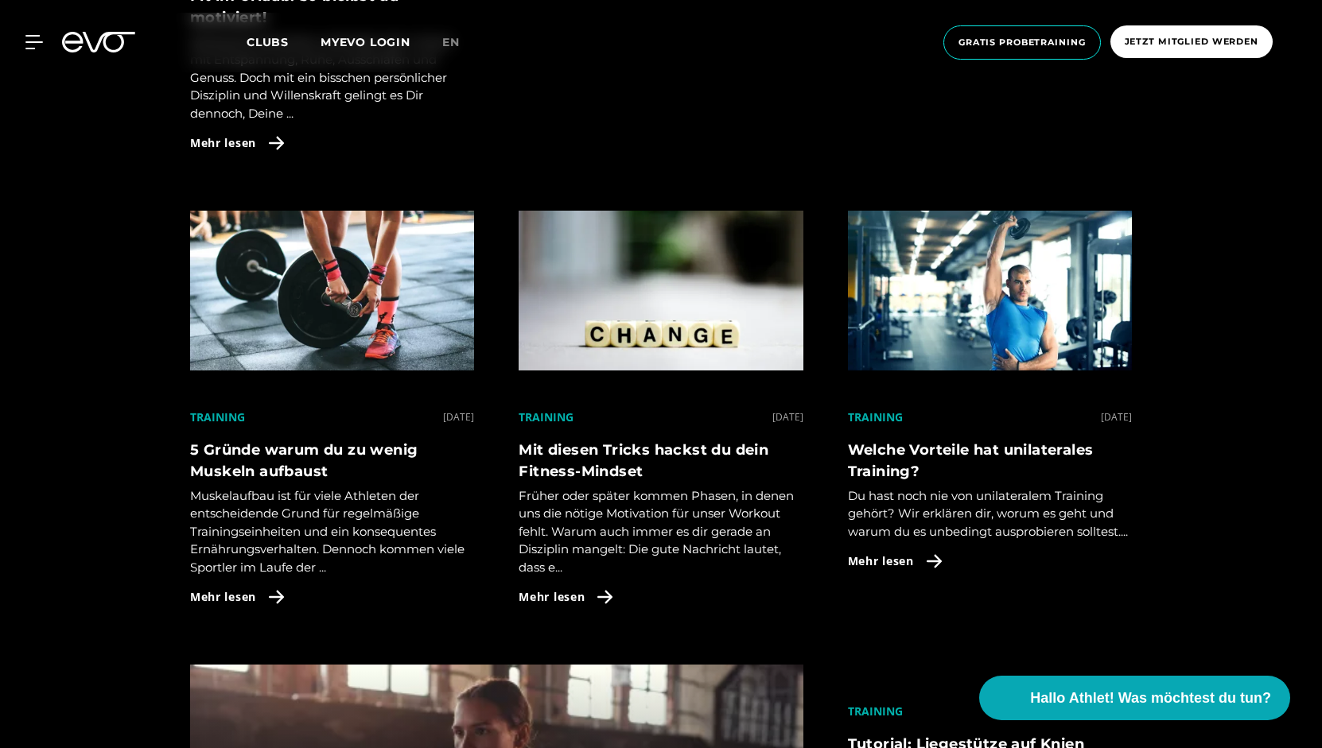
click at [261, 456] on h4 "5 Gründe warum du zu wenig Muskeln aufbaust" at bounding box center [332, 461] width 284 height 43
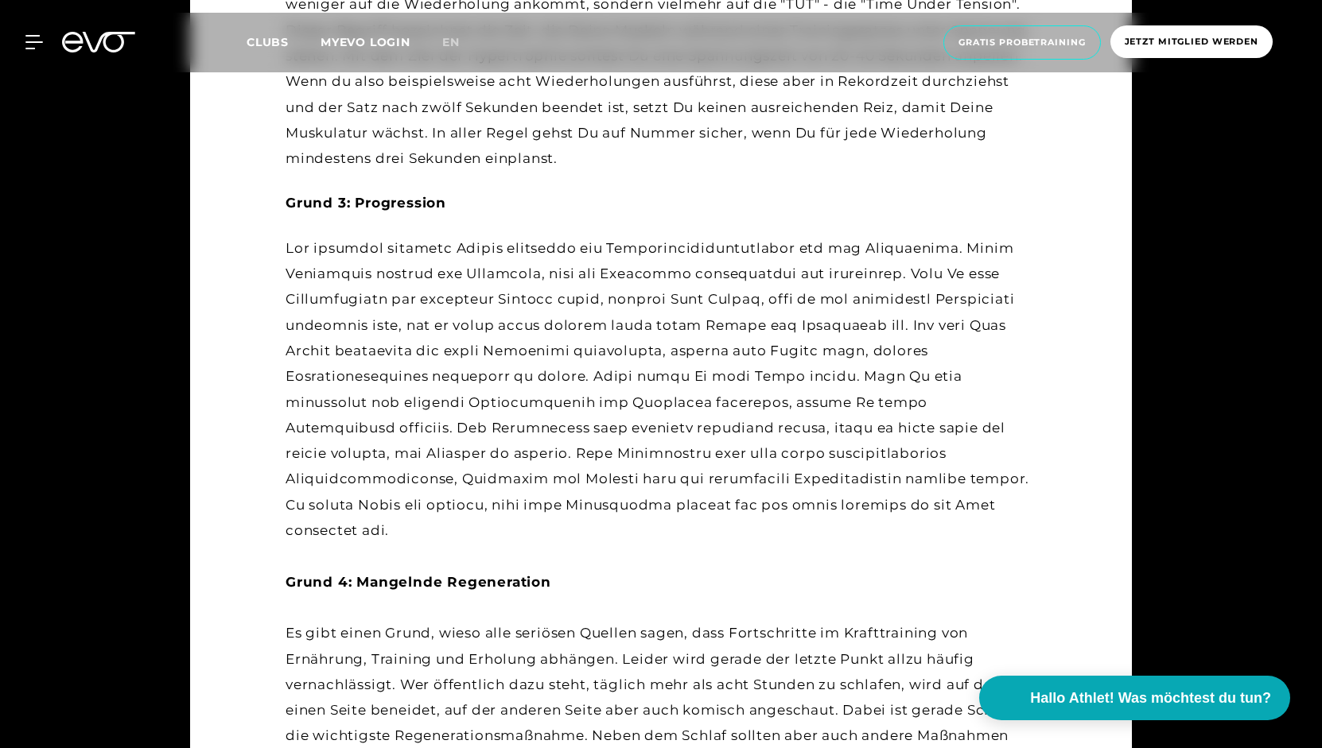
scroll to position [1899, 0]
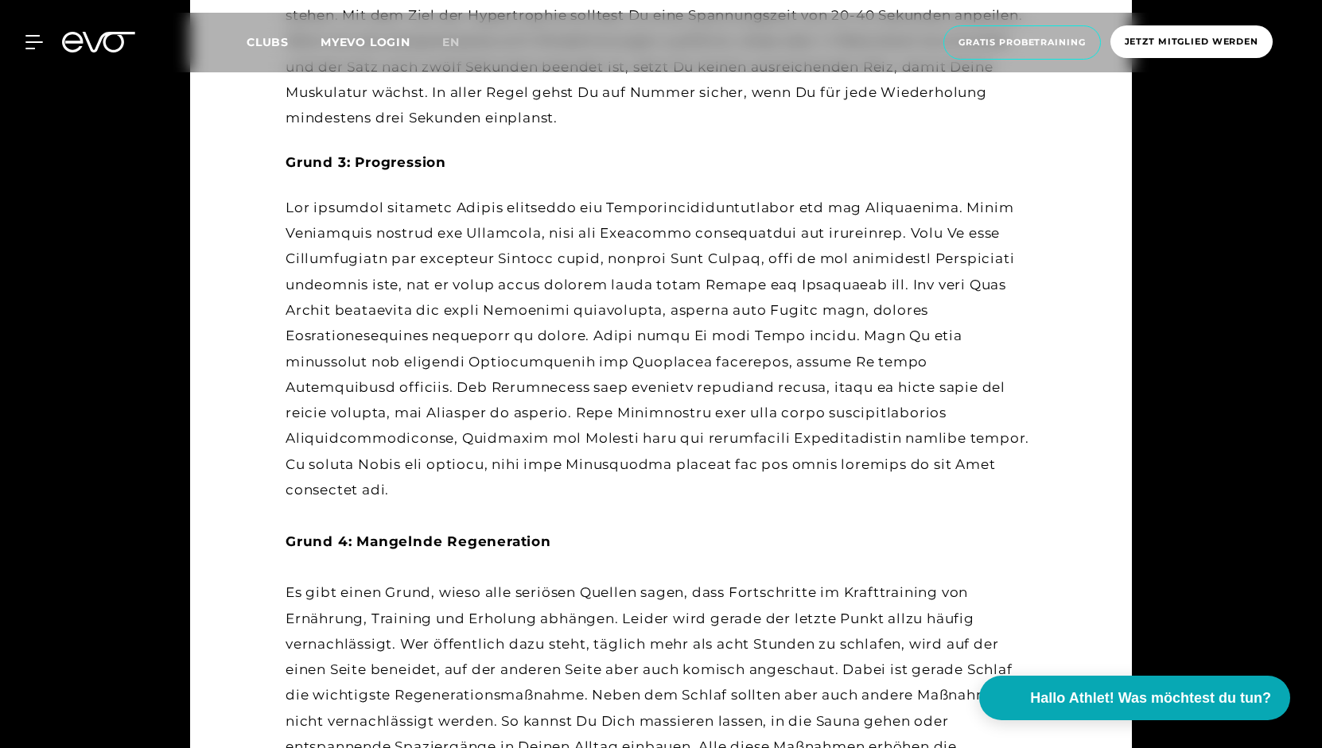
click at [404, 168] on strong "Grund 3: Progression" at bounding box center [366, 162] width 161 height 16
copy strong "Progression"
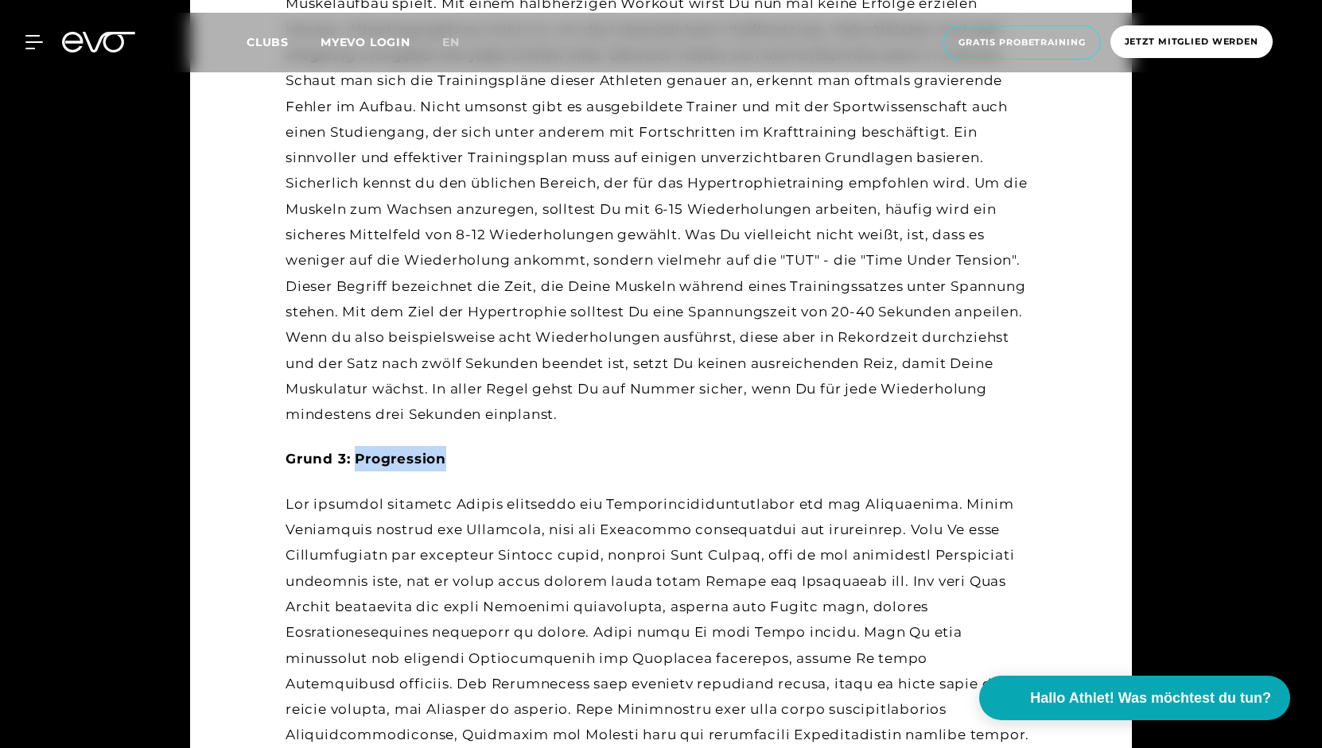
scroll to position [1601, 0]
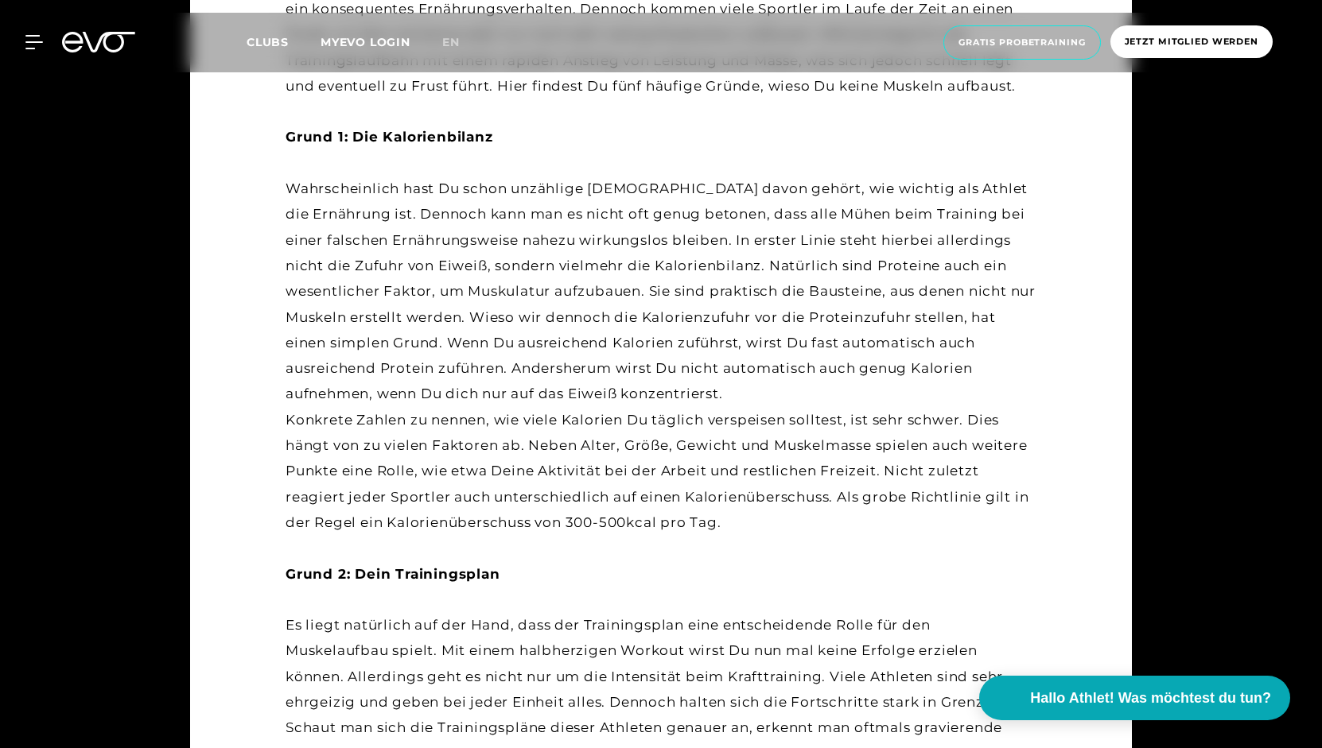
scroll to position [911, 0]
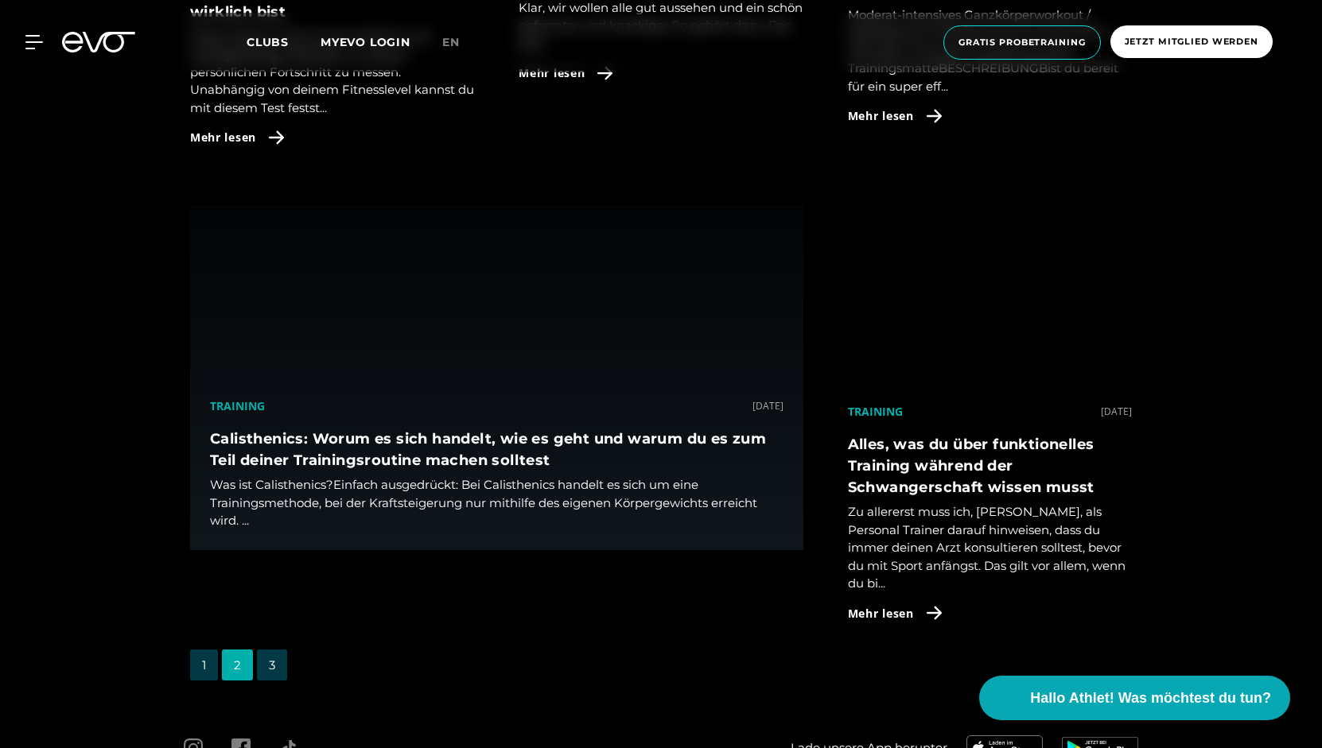
scroll to position [4008, 0]
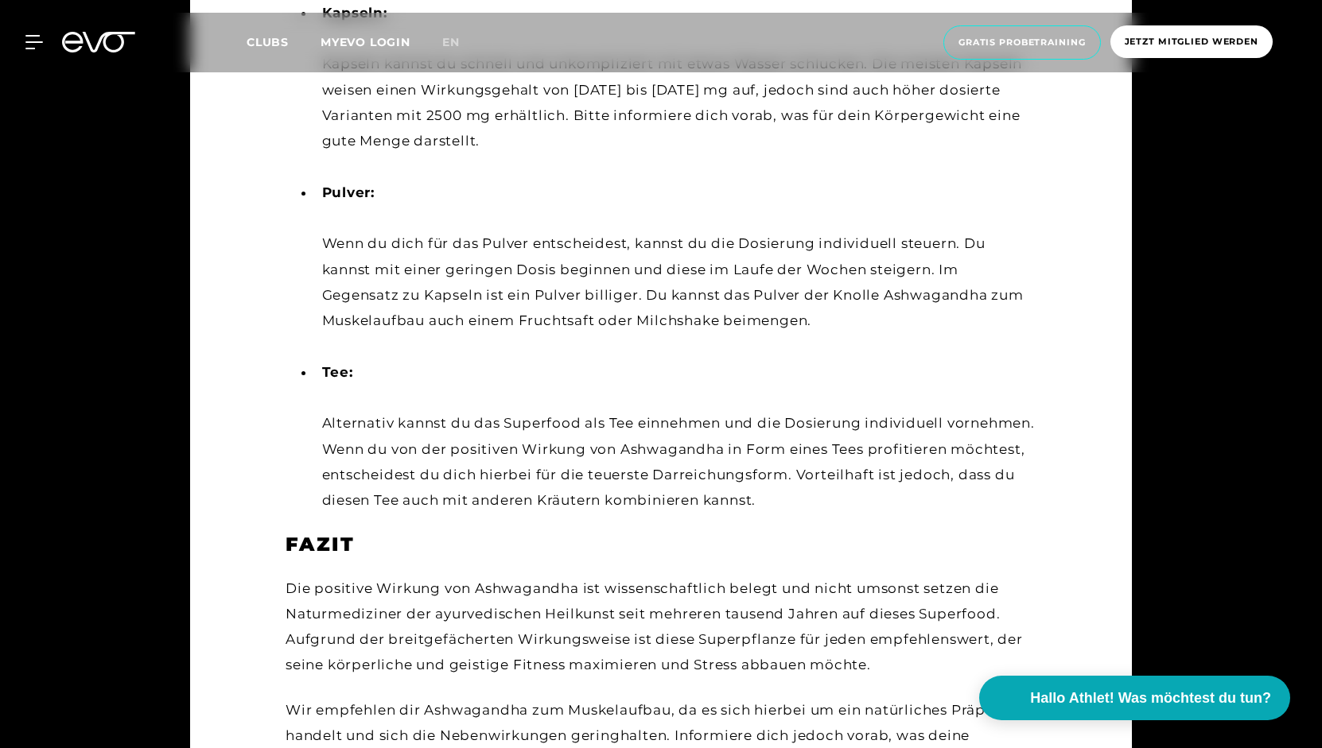
scroll to position [5157, 0]
